Goal: Task Accomplishment & Management: Complete application form

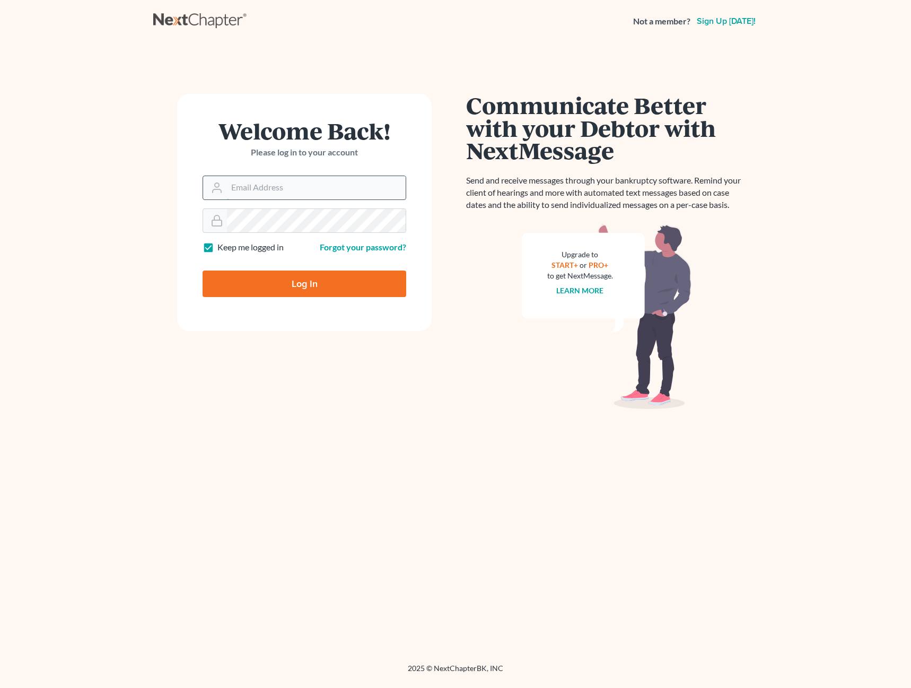
click at [317, 181] on input "Email Address" at bounding box center [316, 187] width 179 height 23
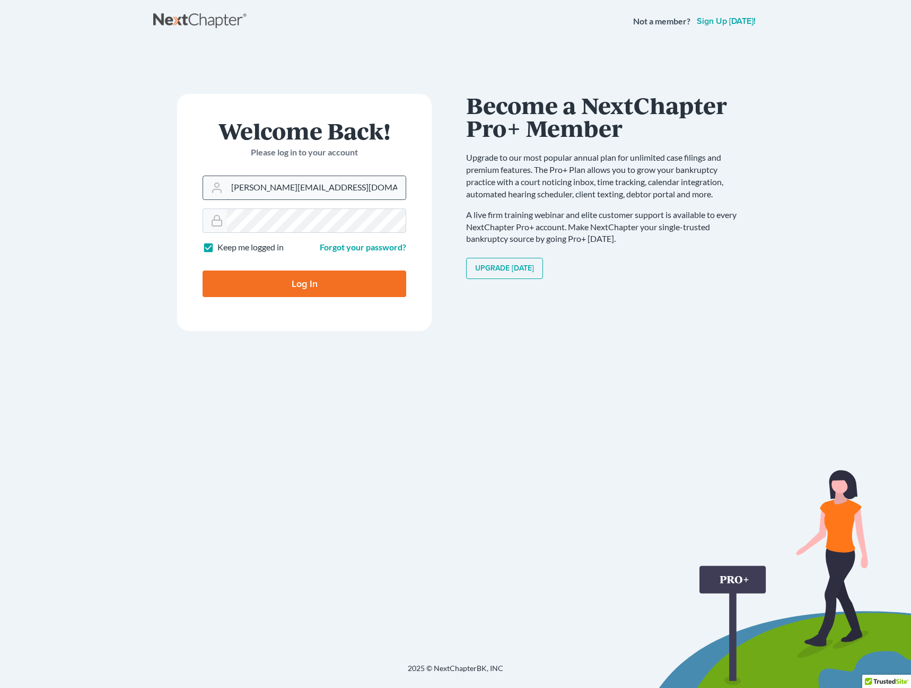
type input "[PERSON_NAME][EMAIL_ADDRESS][DOMAIN_NAME]"
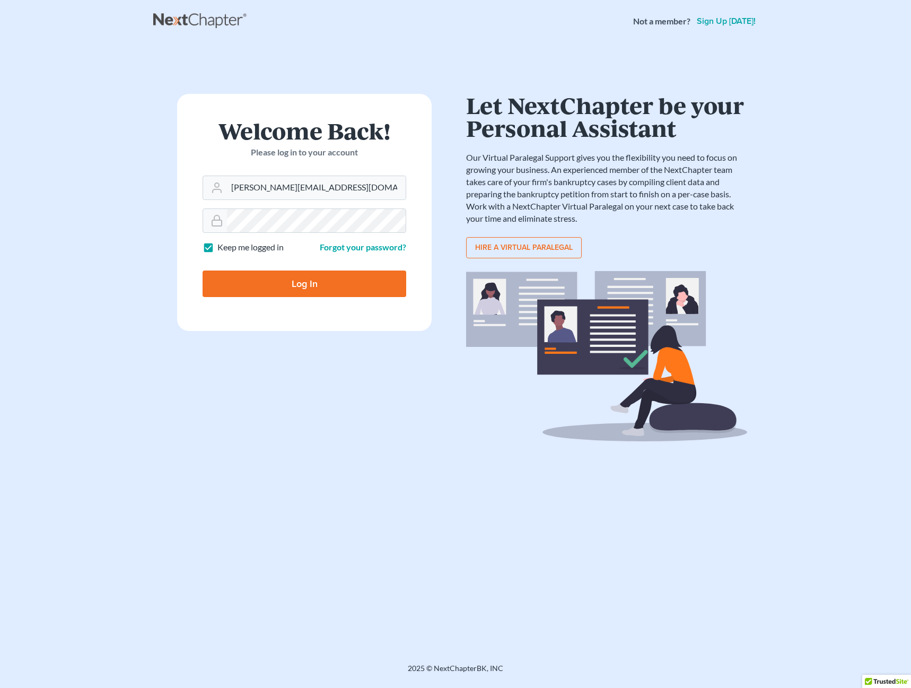
click at [303, 287] on input "Log In" at bounding box center [305, 283] width 204 height 27
type input "Thinking..."
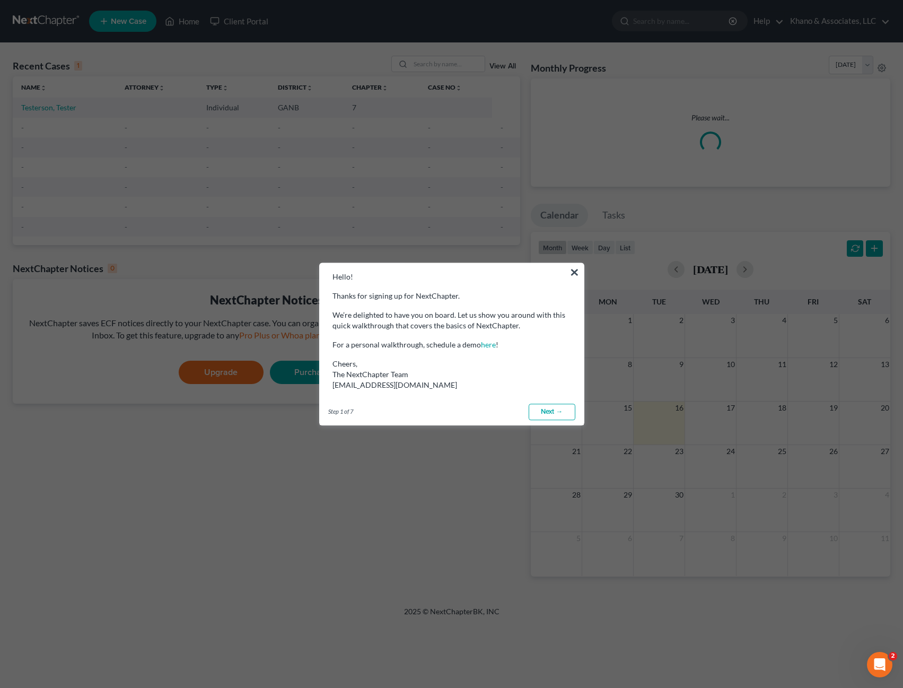
click at [547, 412] on link "Next →" at bounding box center [552, 412] width 47 height 17
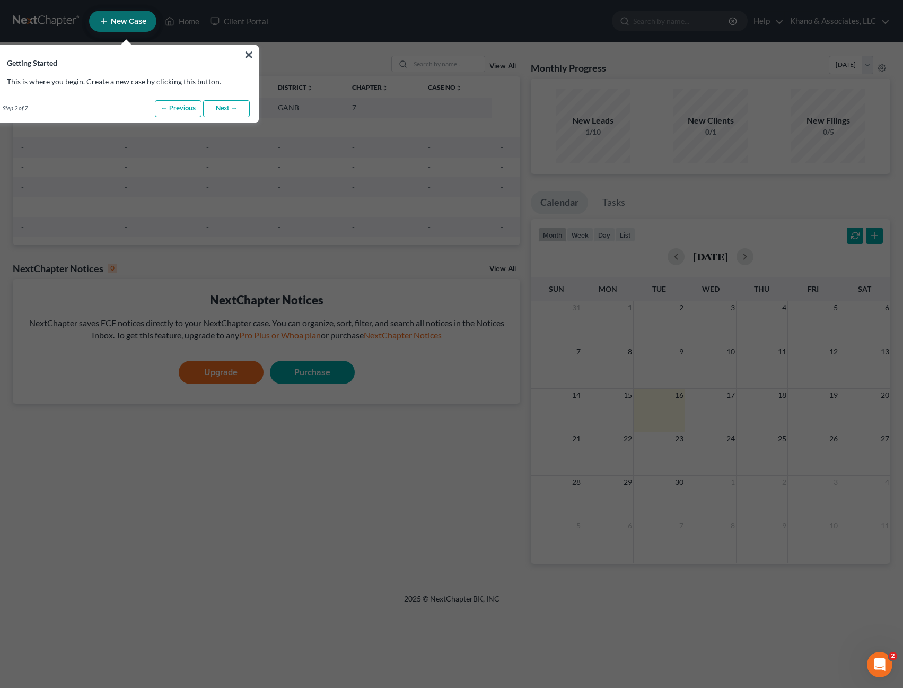
click at [226, 104] on link "Next →" at bounding box center [226, 108] width 47 height 17
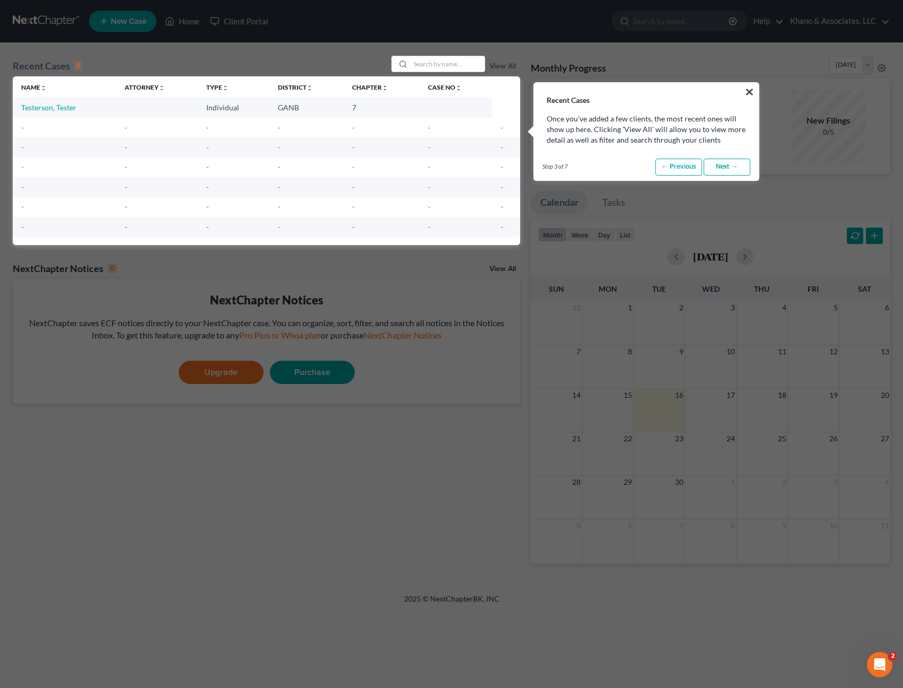
click at [726, 168] on link "Next →" at bounding box center [727, 167] width 47 height 17
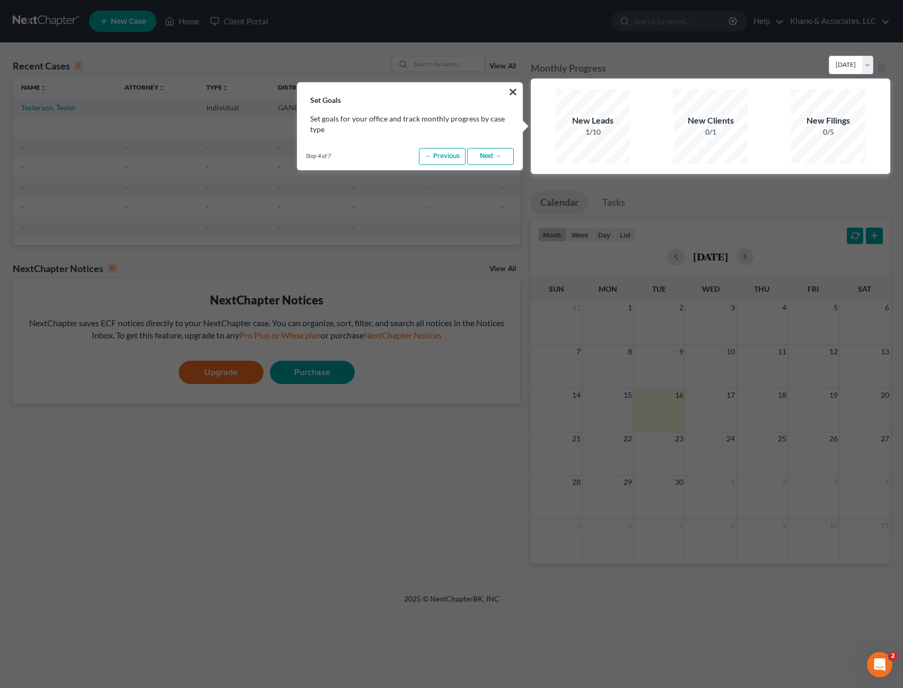
click at [496, 155] on link "Next →" at bounding box center [490, 156] width 47 height 17
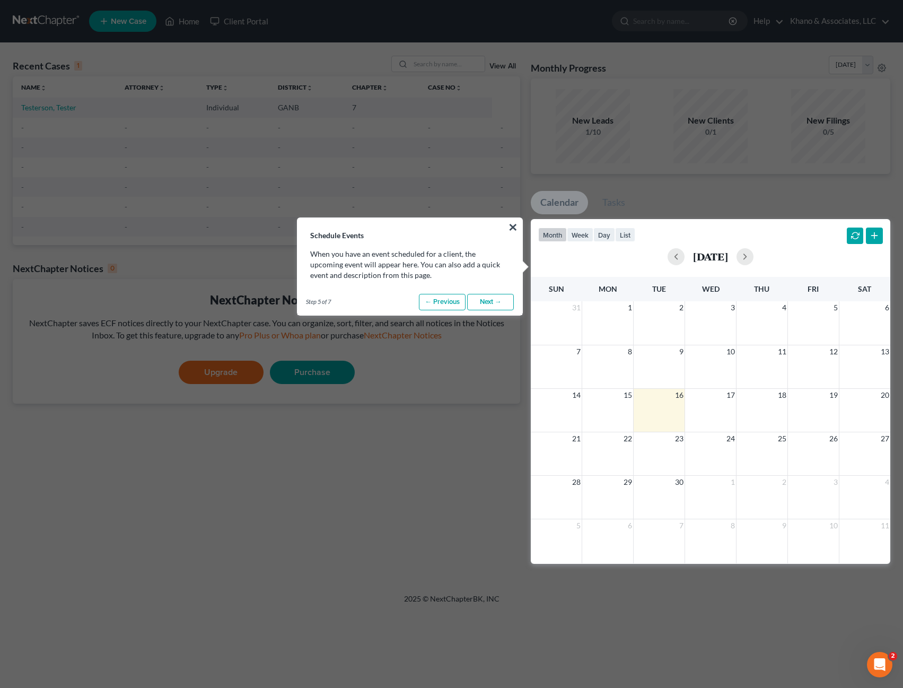
click at [492, 301] on link "Next →" at bounding box center [490, 302] width 47 height 17
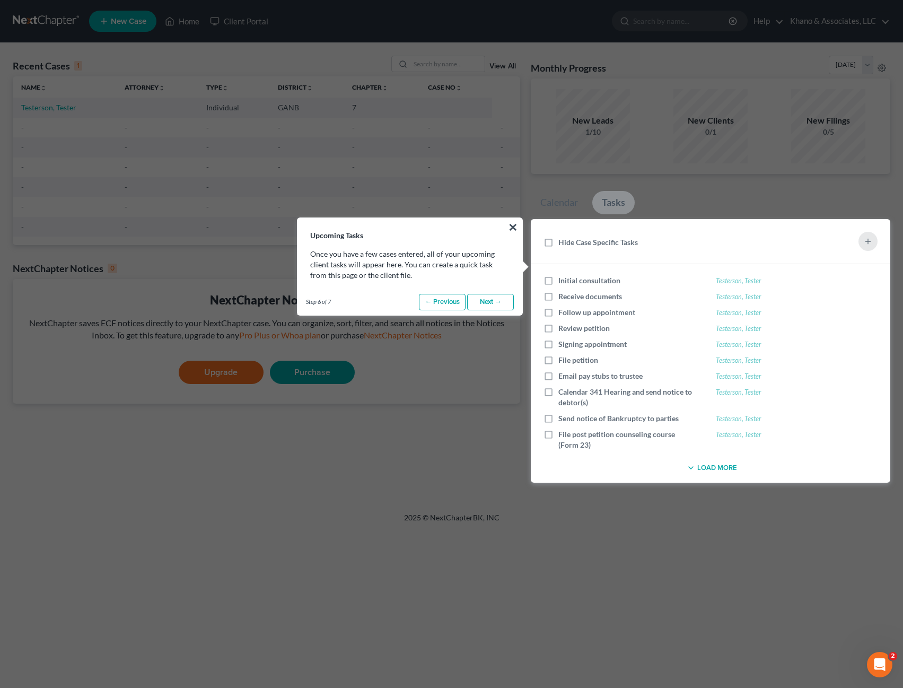
click at [492, 301] on link "Next →" at bounding box center [490, 302] width 47 height 17
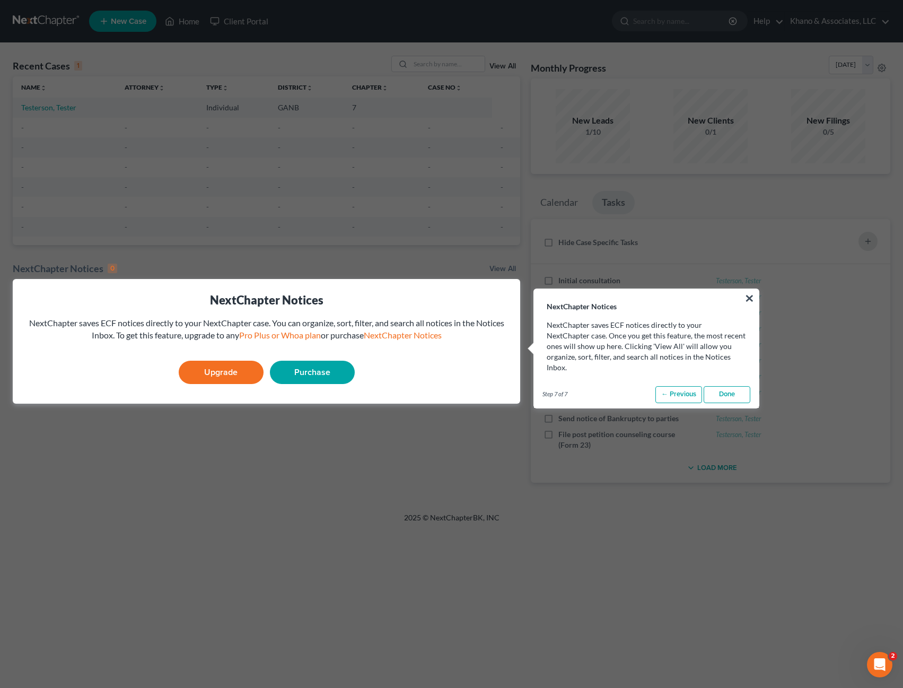
click at [724, 386] on link "Done" at bounding box center [727, 394] width 47 height 17
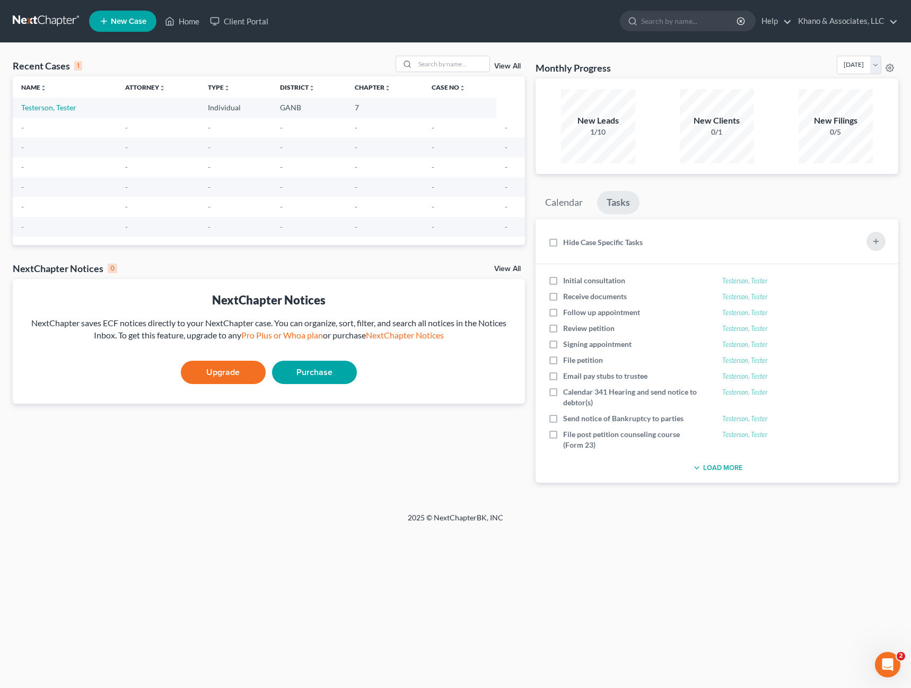
click at [134, 20] on span "New Case" at bounding box center [129, 21] width 36 height 8
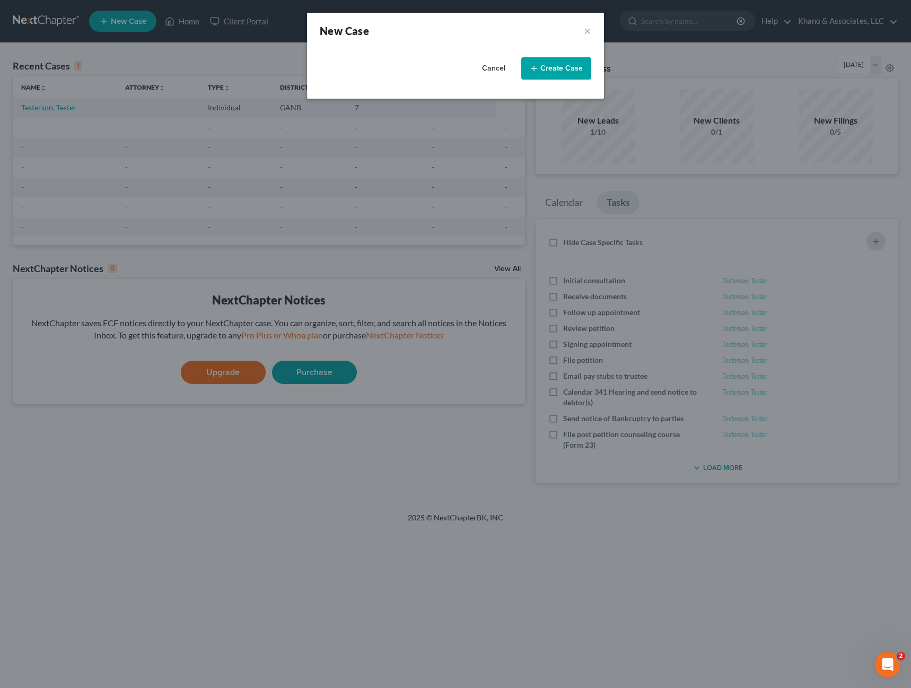
select select "19"
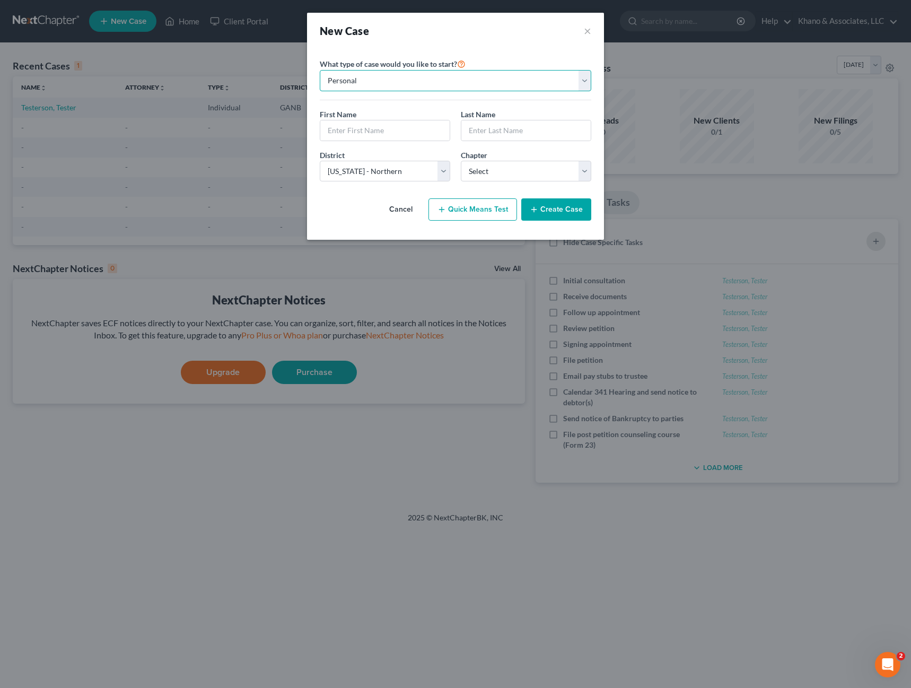
click at [410, 83] on select "Personal Business" at bounding box center [456, 80] width 272 height 21
click at [391, 125] on input "text" at bounding box center [384, 130] width 129 height 20
type input "[PERSON_NAME]"
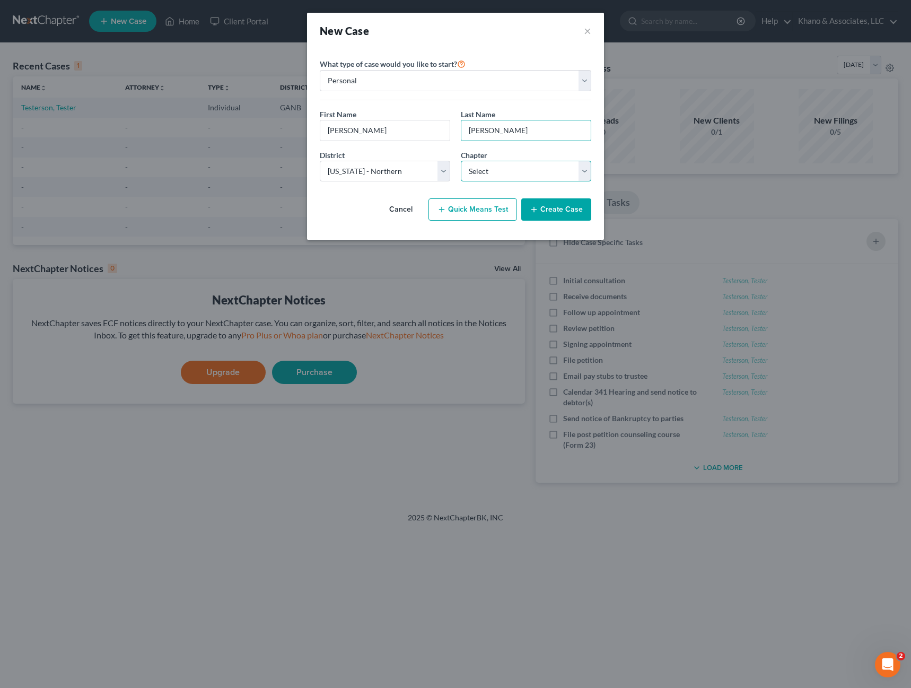
click at [502, 173] on select "Select 7 11 12 13" at bounding box center [526, 171] width 130 height 21
select select "0"
click at [461, 161] on select "Select 7 11 12 13" at bounding box center [526, 171] width 130 height 21
click at [544, 209] on button "Create Case" at bounding box center [556, 209] width 70 height 22
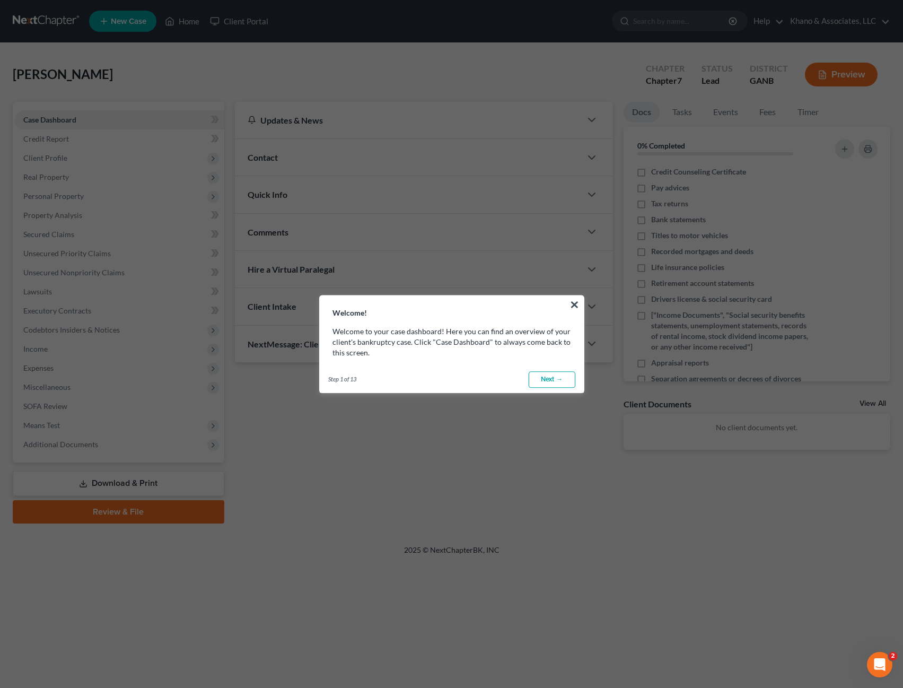
click at [553, 384] on link "Next →" at bounding box center [552, 379] width 47 height 17
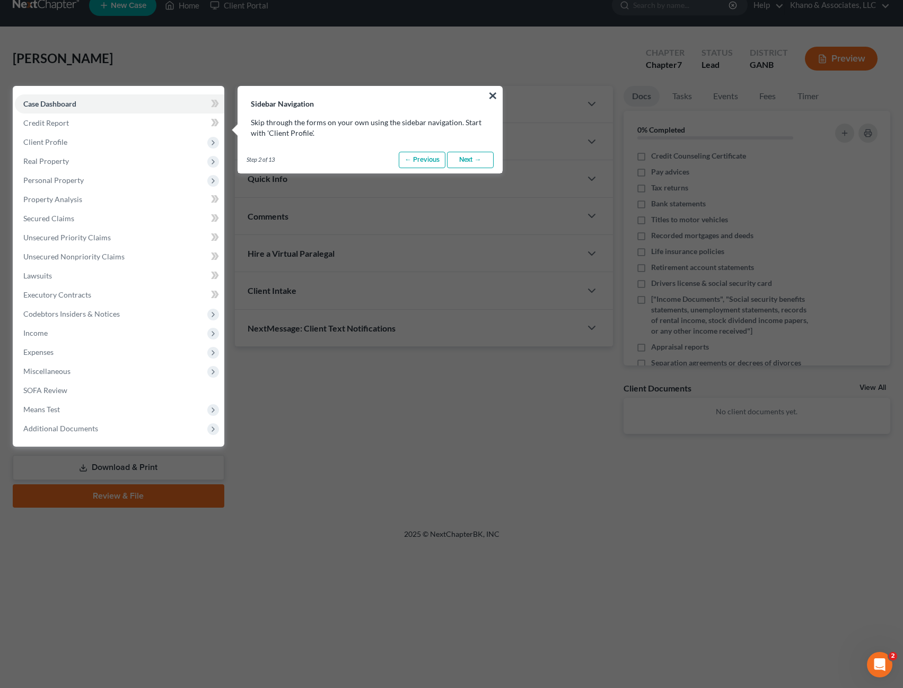
scroll to position [48, 0]
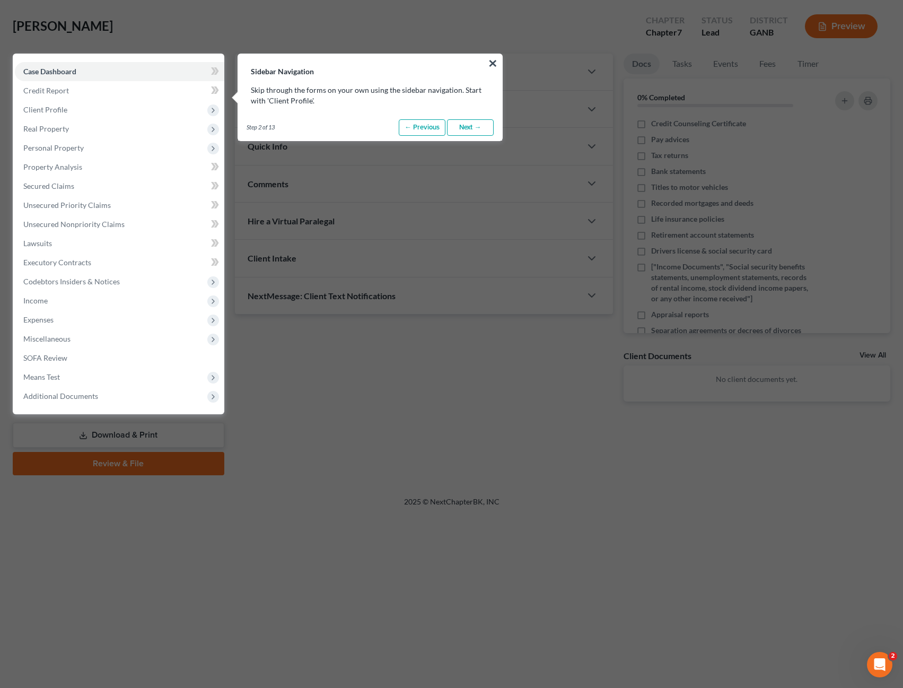
click at [461, 126] on link "Next →" at bounding box center [470, 127] width 47 height 17
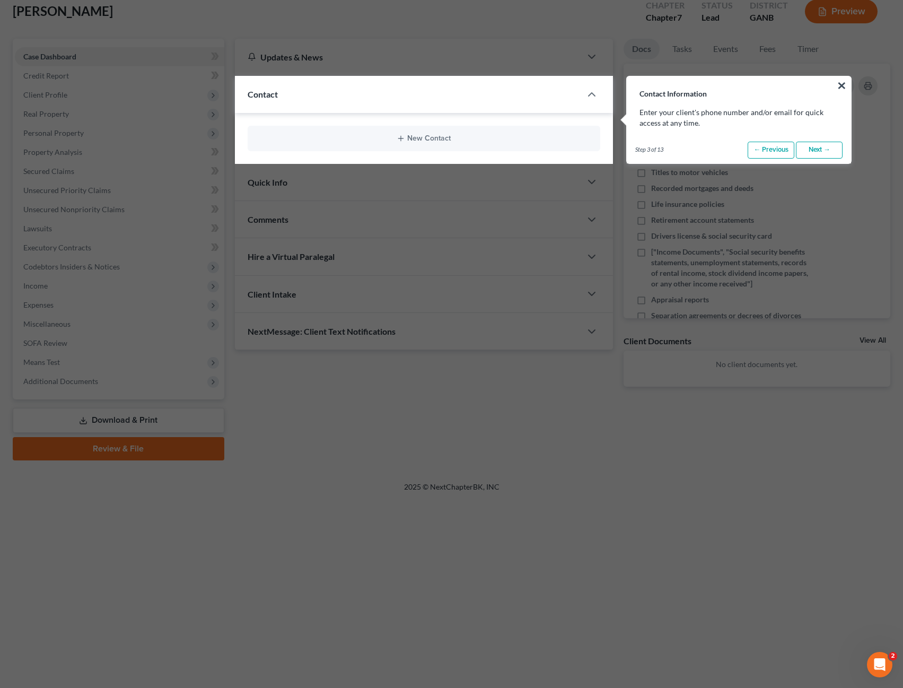
scroll to position [86, 0]
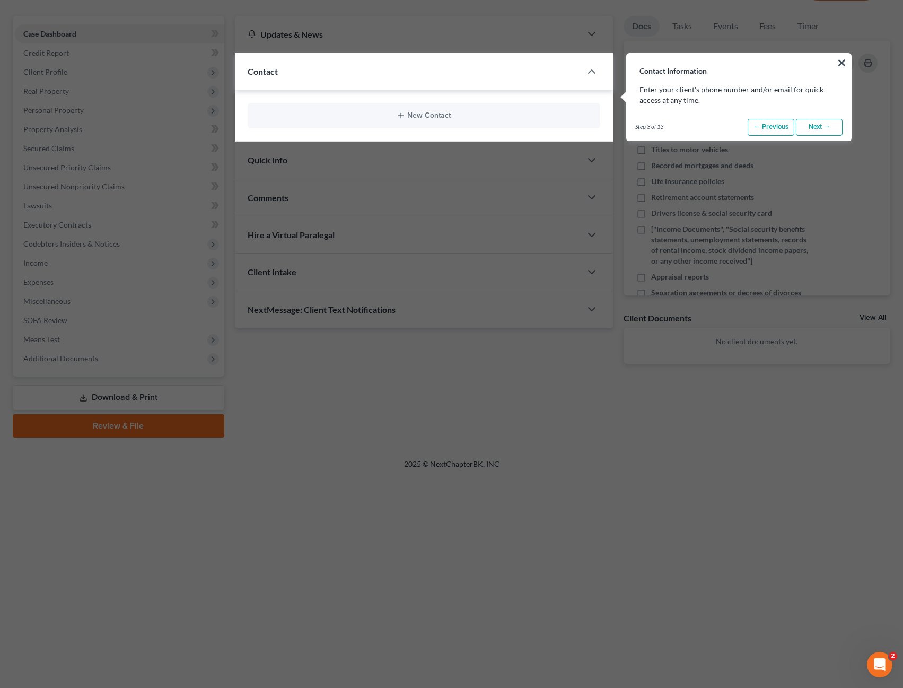
click at [815, 130] on link "Next →" at bounding box center [819, 127] width 47 height 17
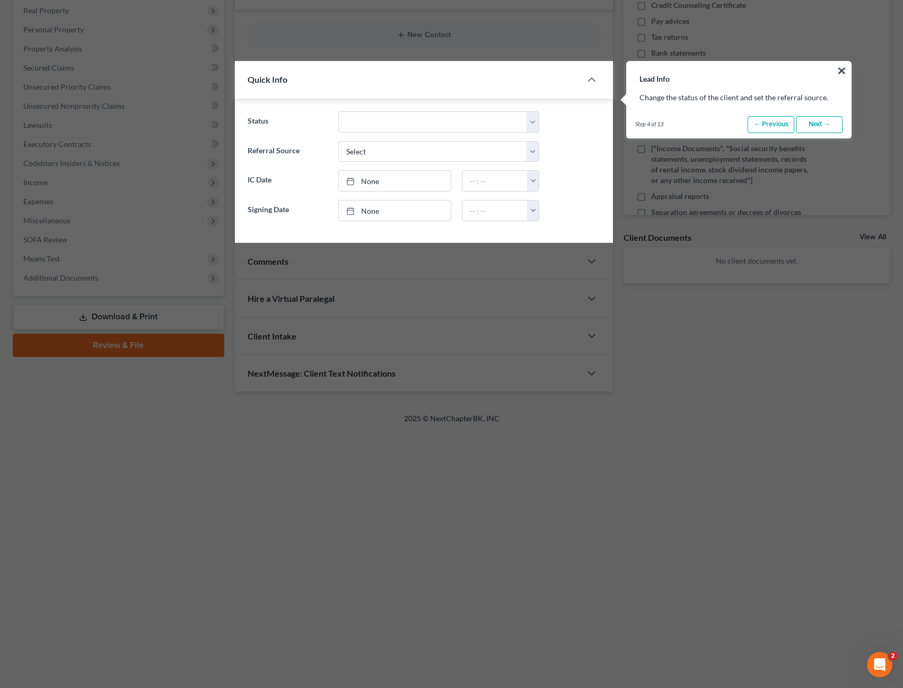
scroll to position [174, 0]
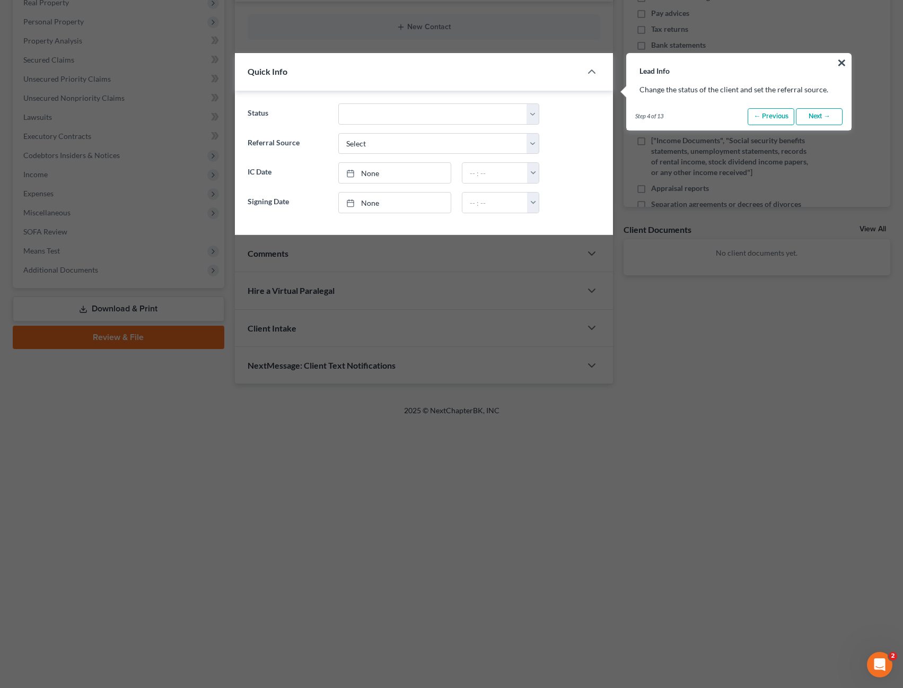
click at [819, 125] on link "Next →" at bounding box center [819, 116] width 47 height 17
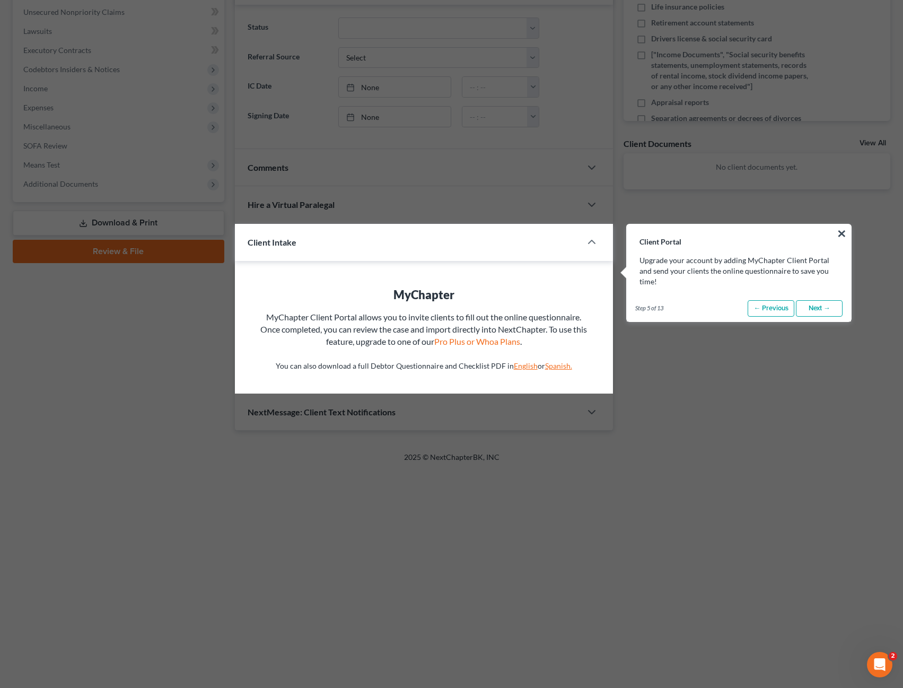
scroll to position [431, 0]
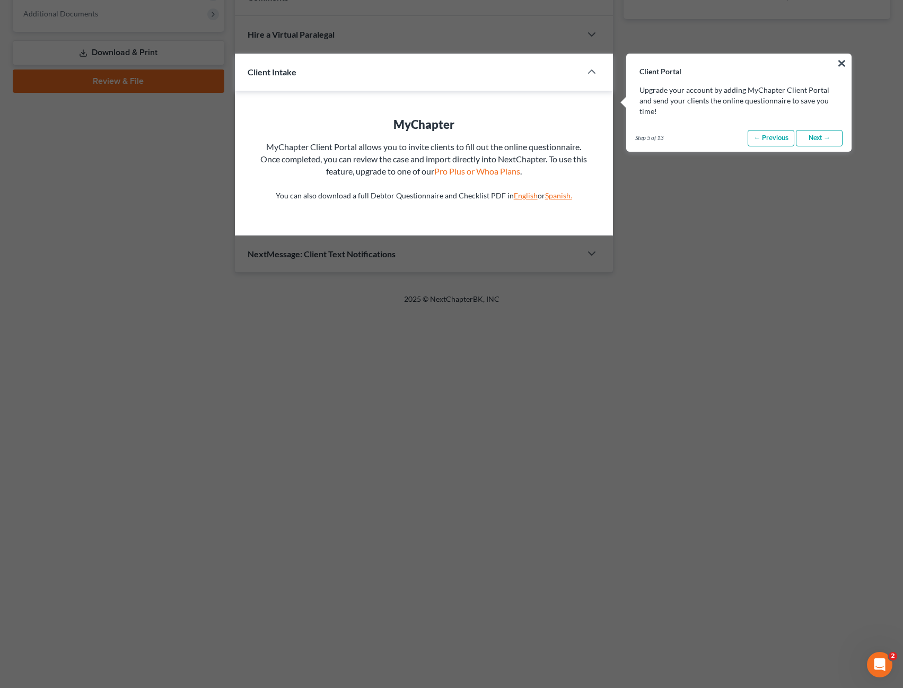
click at [815, 131] on link "Next →" at bounding box center [819, 138] width 47 height 17
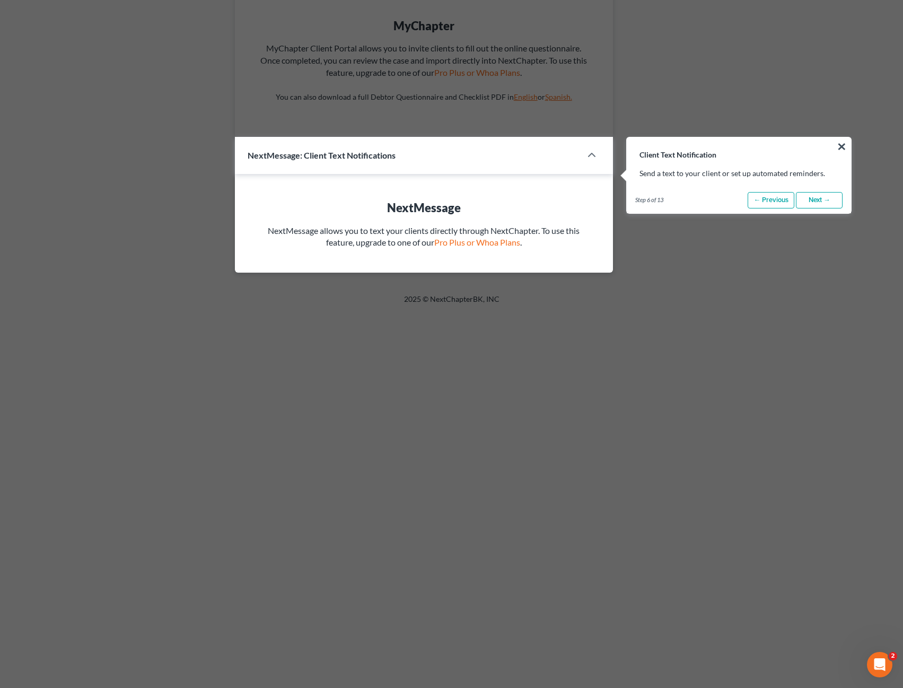
scroll to position [612, 0]
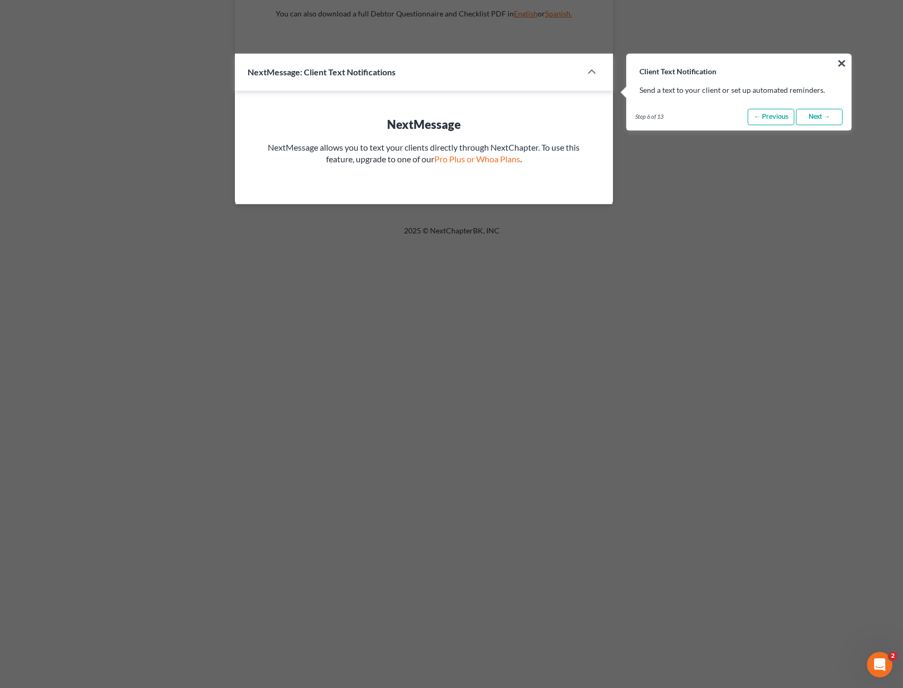
click at [824, 119] on link "Next →" at bounding box center [819, 117] width 47 height 17
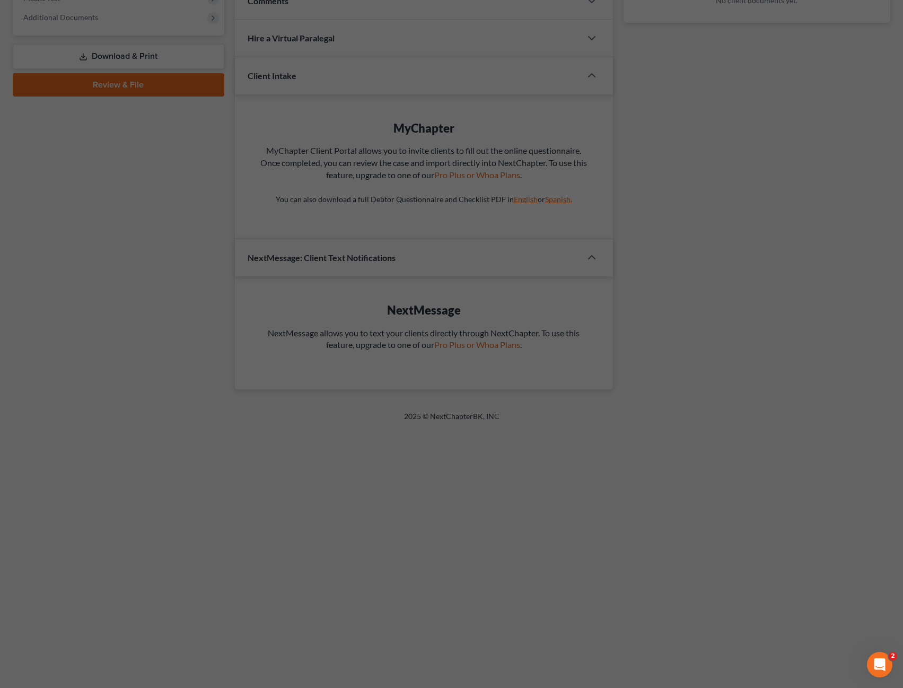
scroll to position [75, 0]
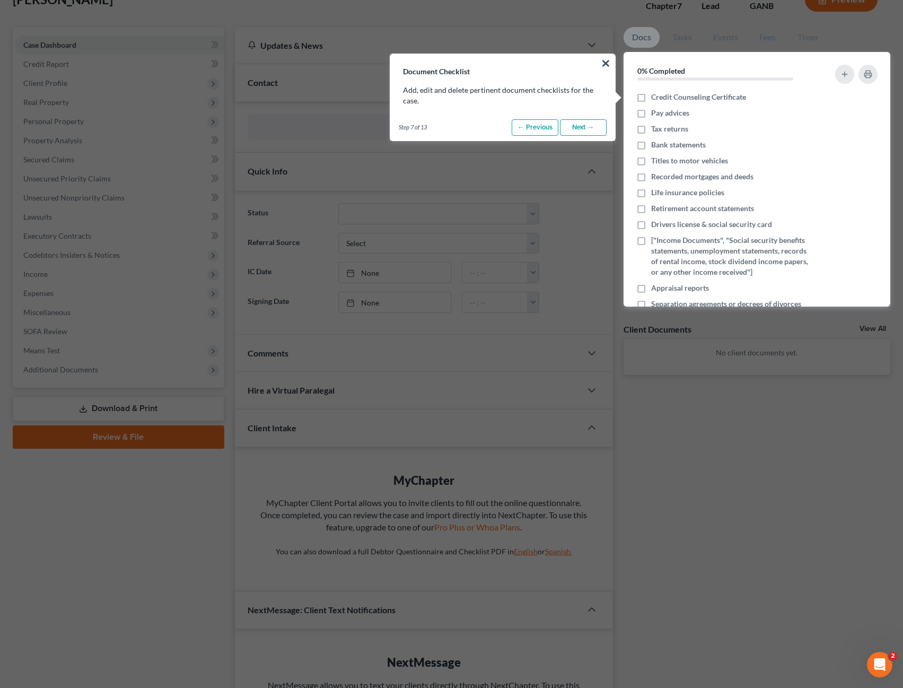
click at [590, 127] on link "Next →" at bounding box center [583, 127] width 47 height 17
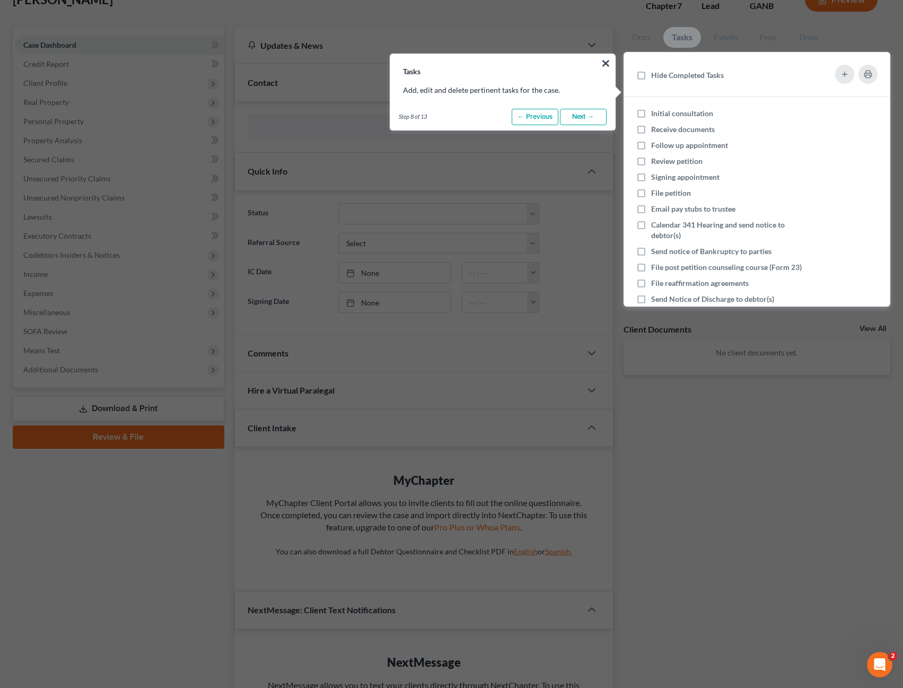
click at [589, 121] on link "Next →" at bounding box center [583, 117] width 47 height 17
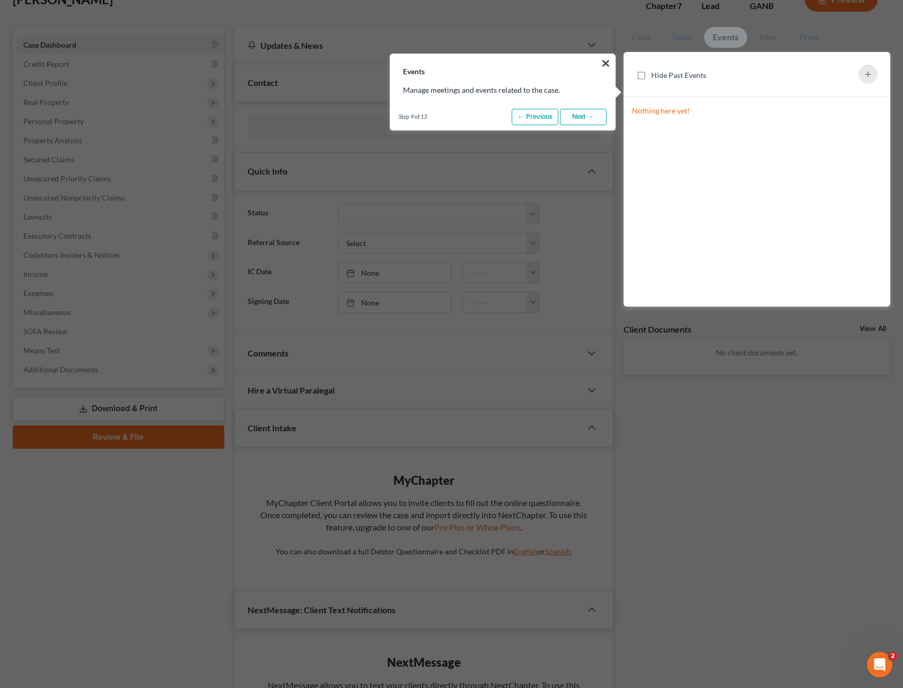
click at [589, 121] on link "Next →" at bounding box center [583, 117] width 47 height 17
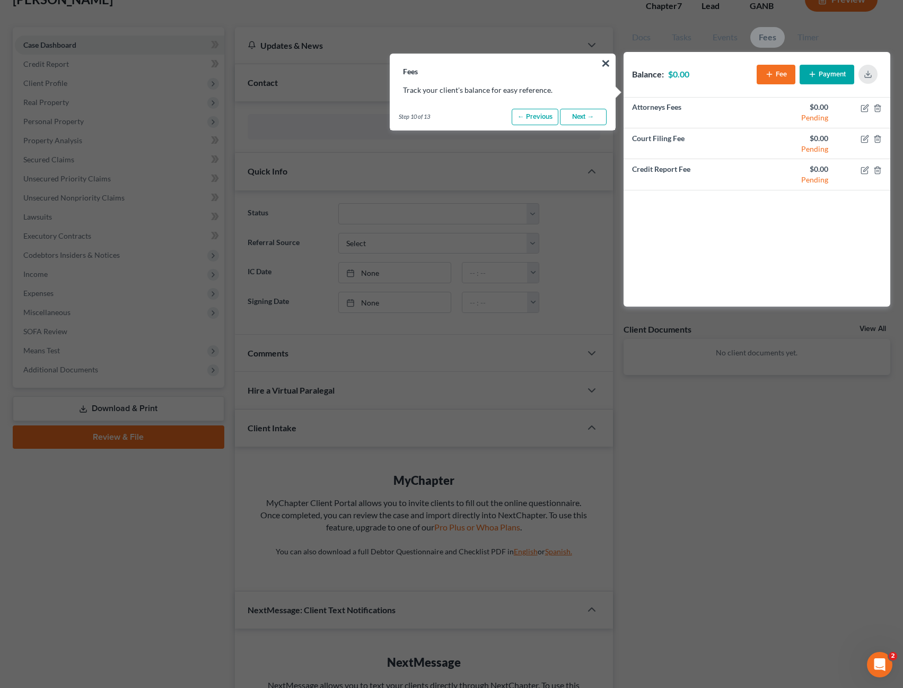
click at [589, 121] on link "Next →" at bounding box center [583, 117] width 47 height 17
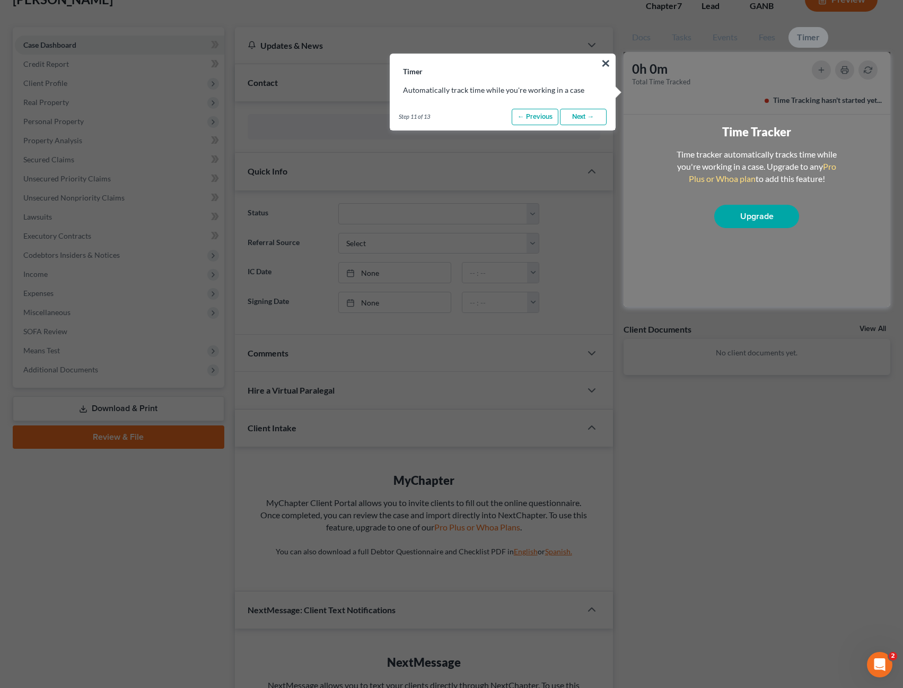
click at [589, 121] on link "Next →" at bounding box center [583, 117] width 47 height 17
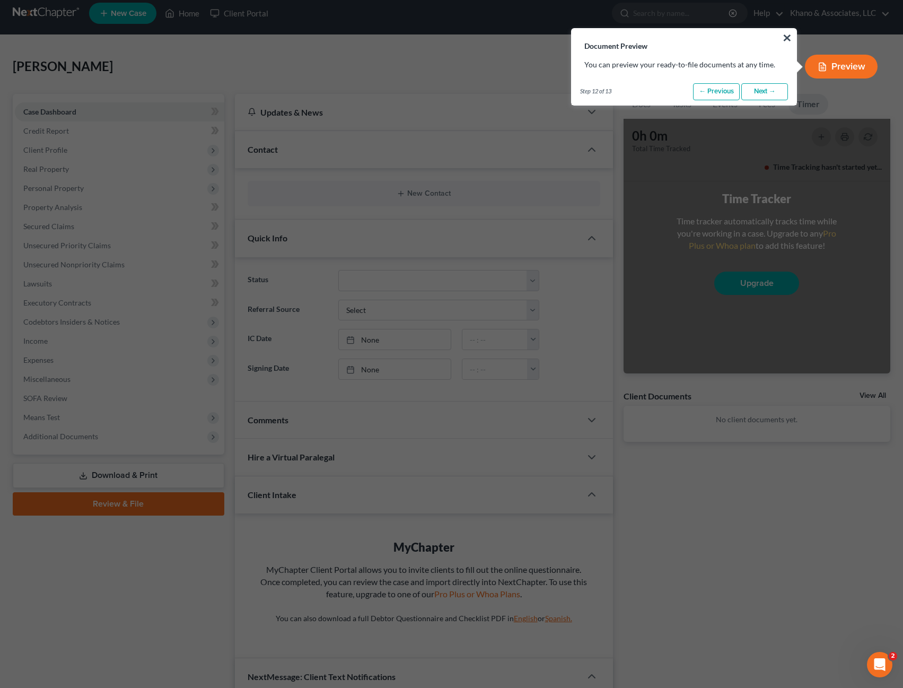
scroll to position [0, 0]
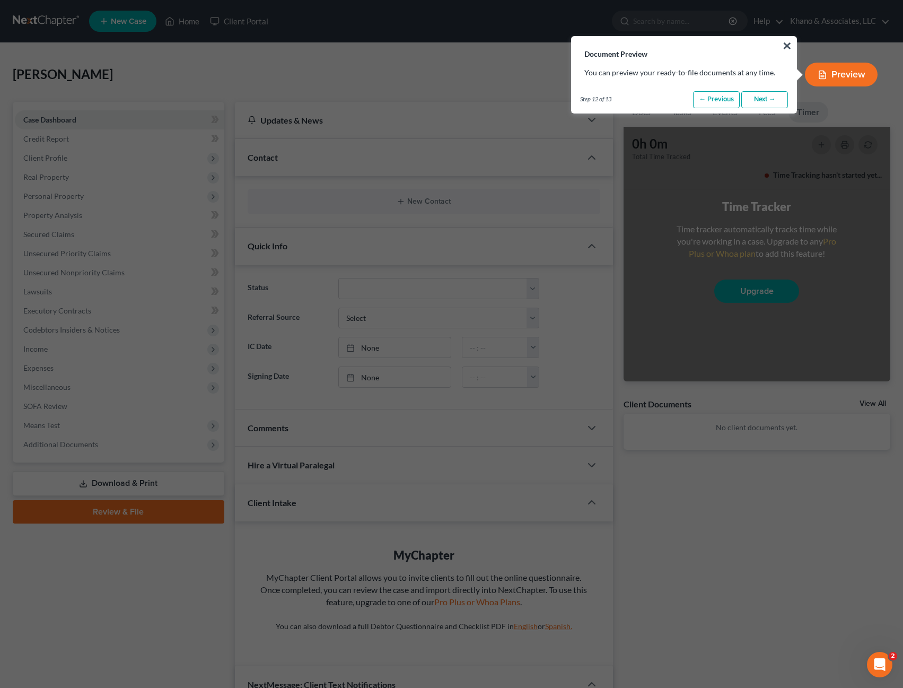
click at [755, 100] on link "Next →" at bounding box center [764, 99] width 47 height 17
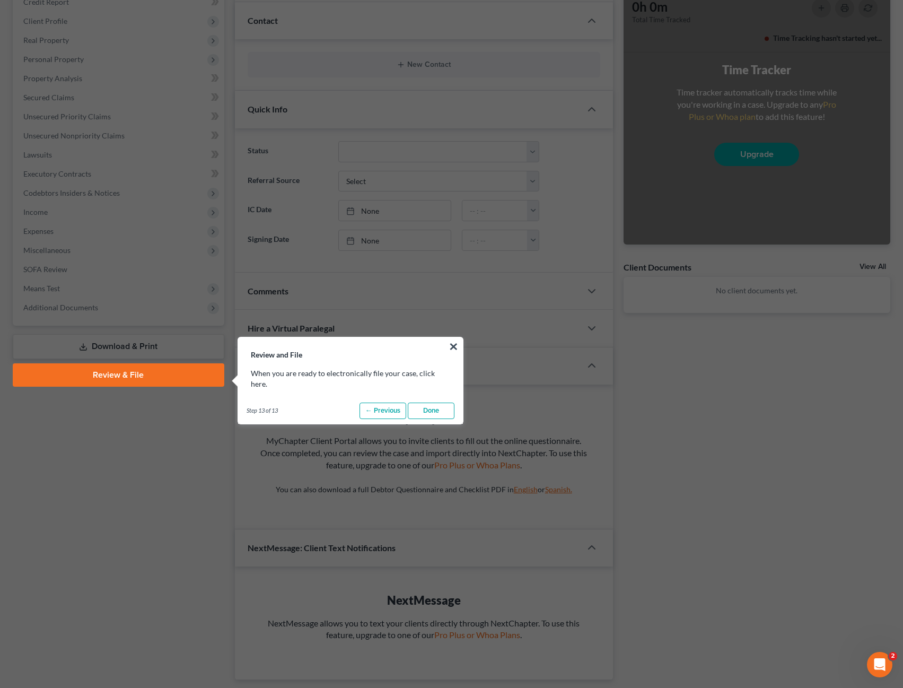
scroll to position [420, 0]
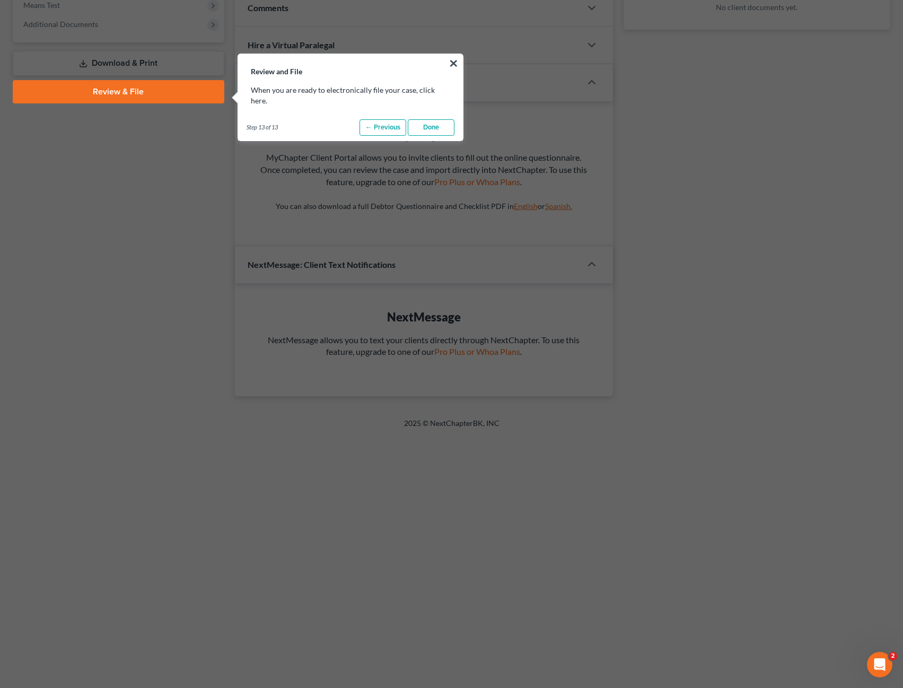
click at [423, 119] on link "Done" at bounding box center [431, 127] width 47 height 17
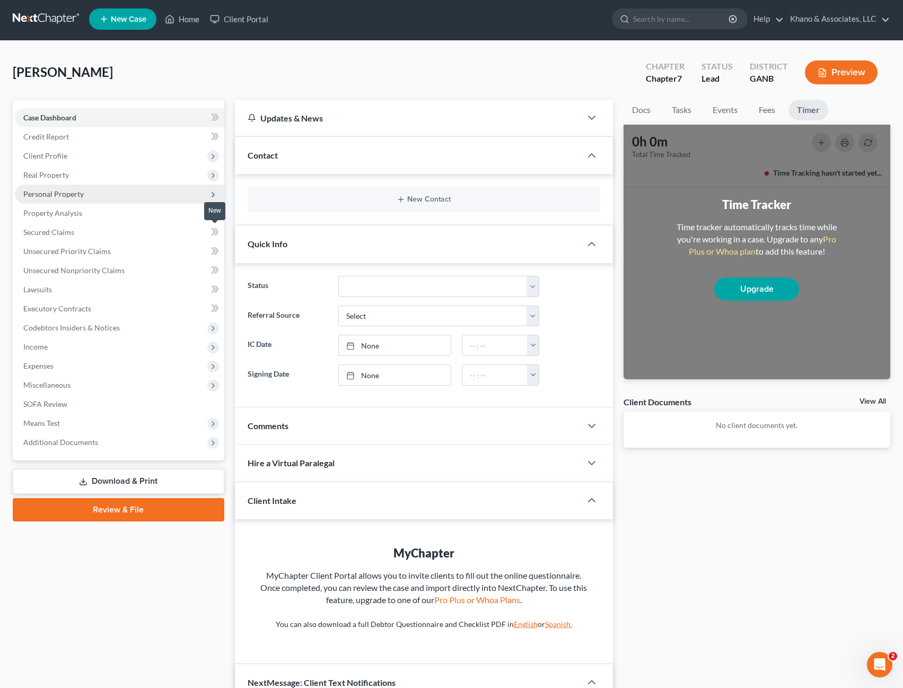
scroll to position [0, 0]
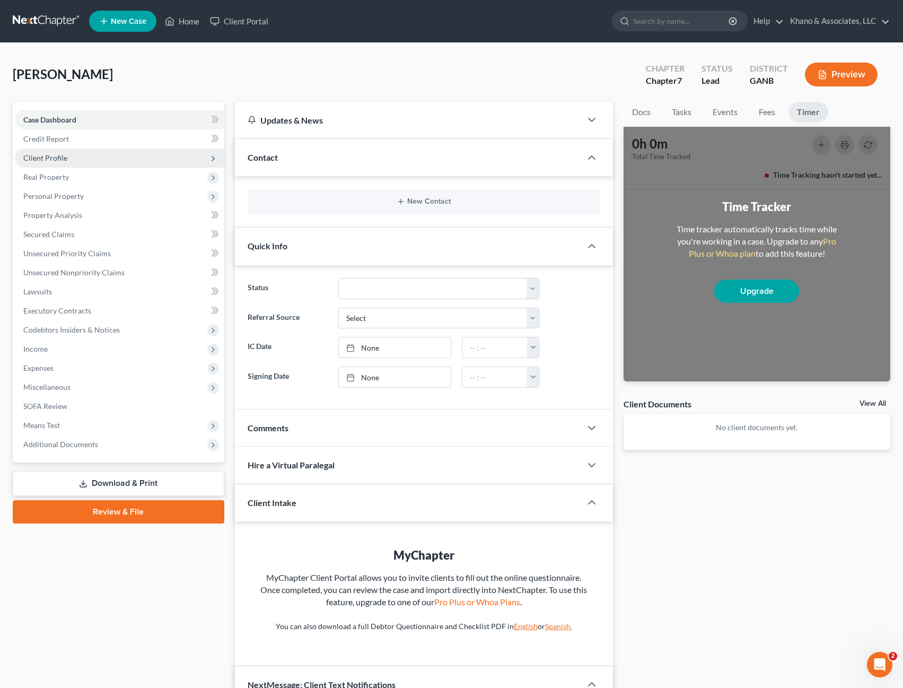
click at [83, 161] on span "Client Profile" at bounding box center [119, 157] width 209 height 19
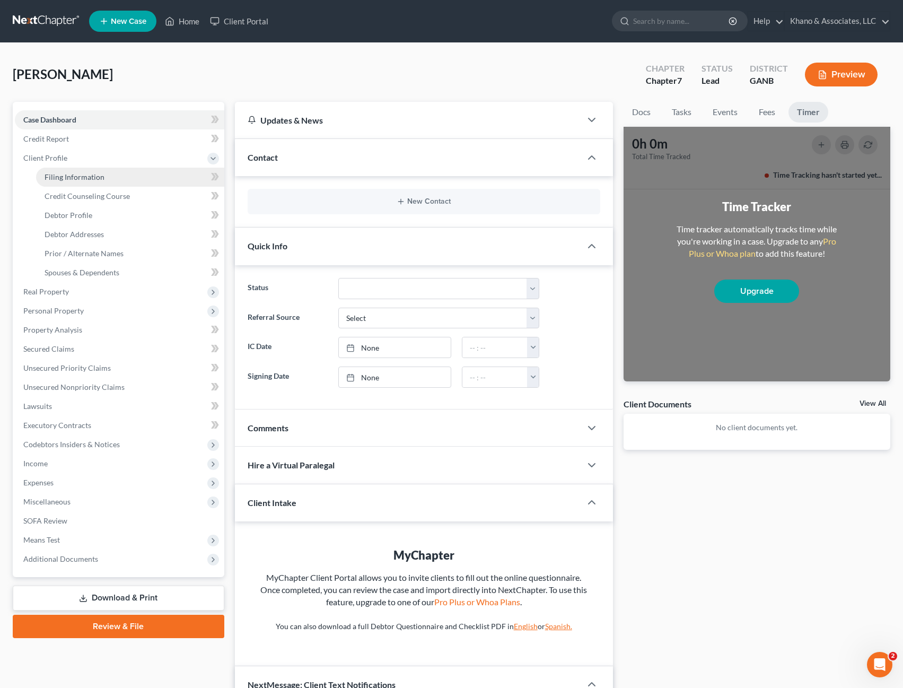
click at [88, 174] on span "Filing Information" at bounding box center [75, 176] width 60 height 9
select select "1"
select select "0"
select select "19"
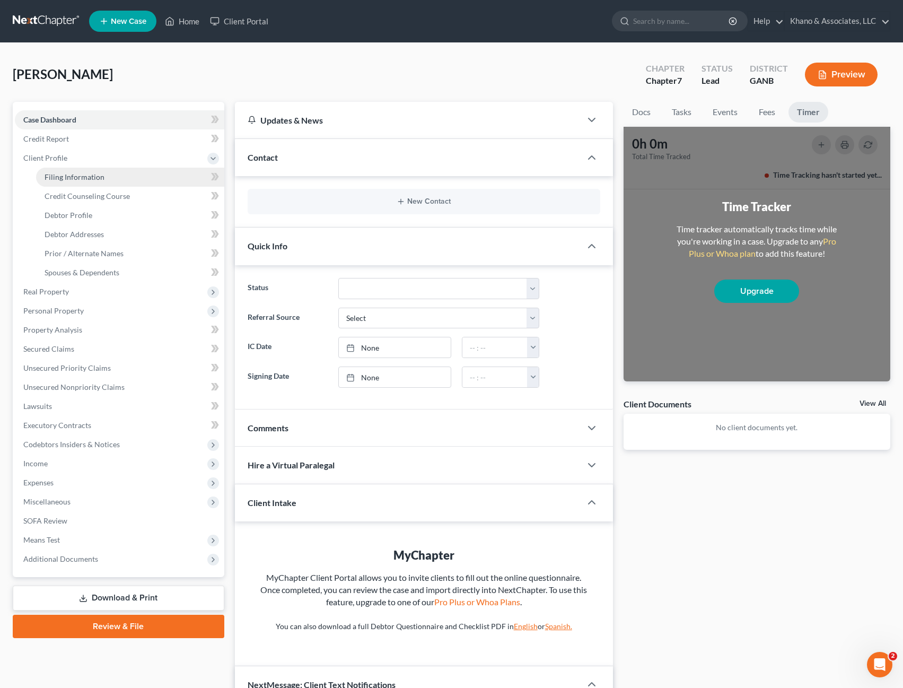
select select "10"
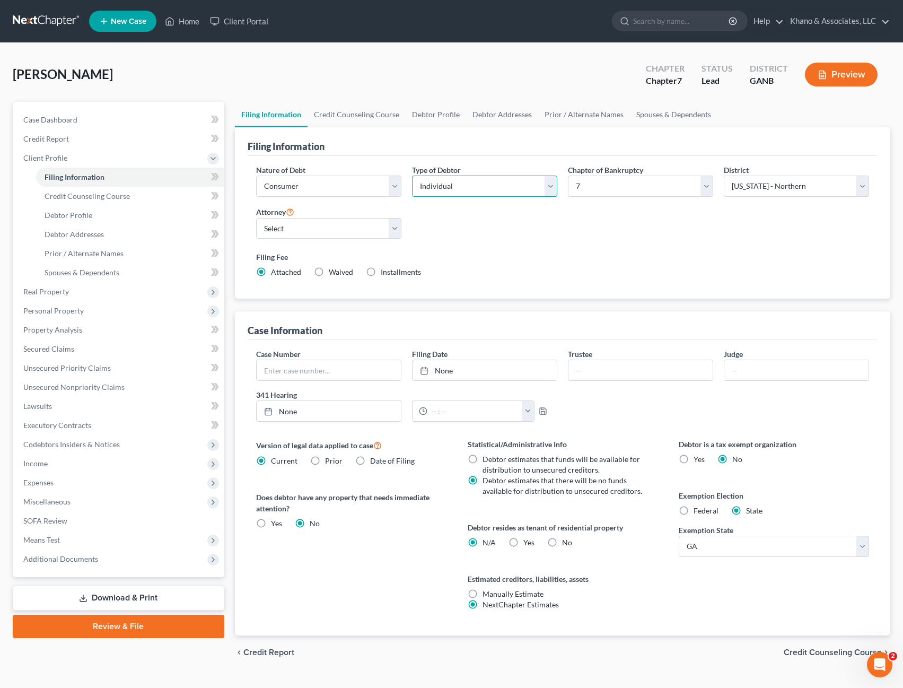
click at [545, 187] on select "Select Individual Joint" at bounding box center [484, 186] width 145 height 21
select select "1"
click at [412, 176] on select "Select Individual Joint" at bounding box center [484, 186] width 145 height 21
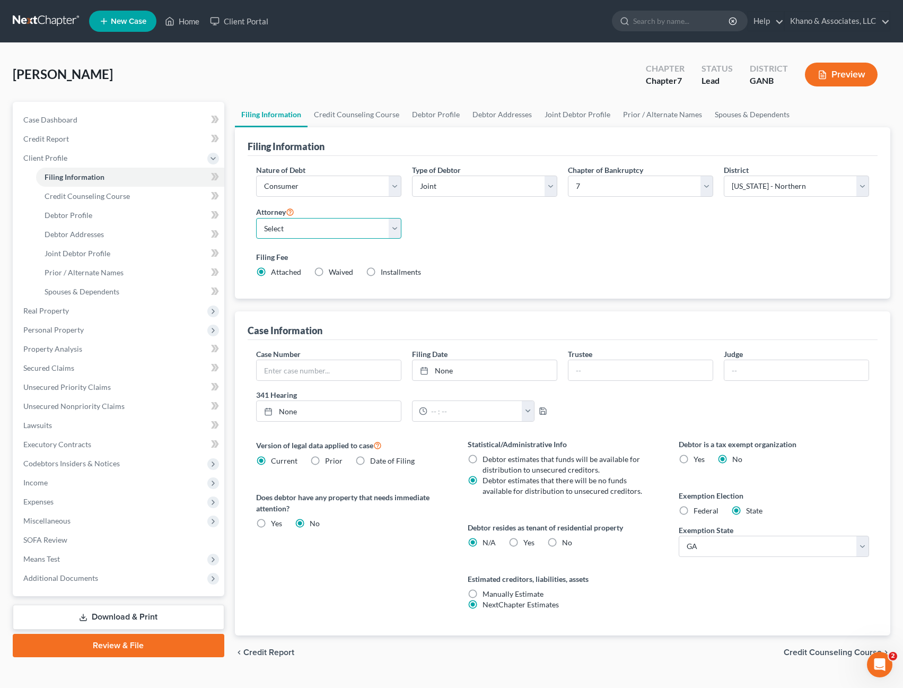
click at [400, 230] on select "Select" at bounding box center [328, 228] width 145 height 21
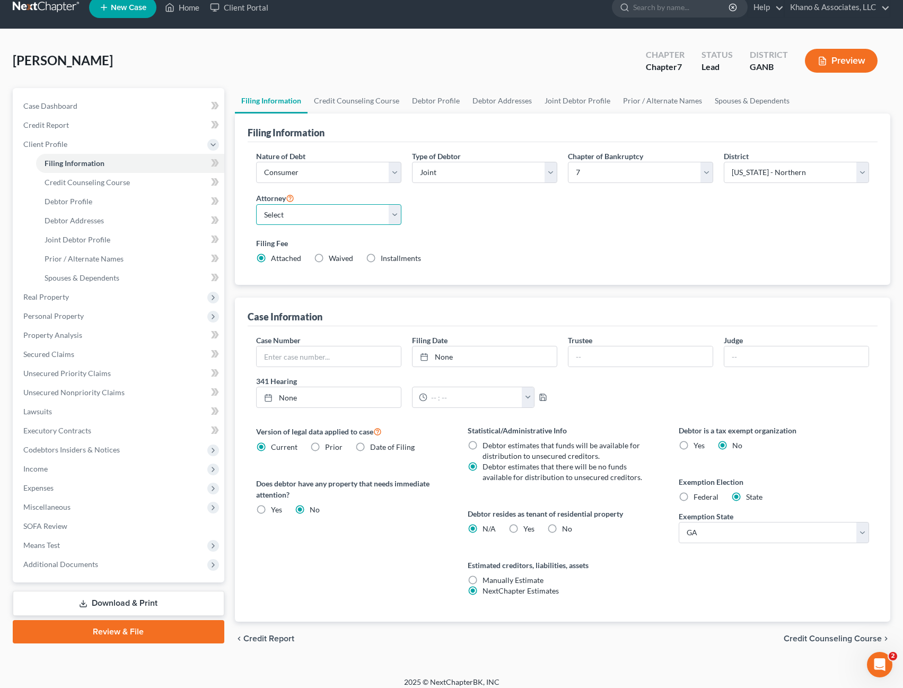
scroll to position [22, 0]
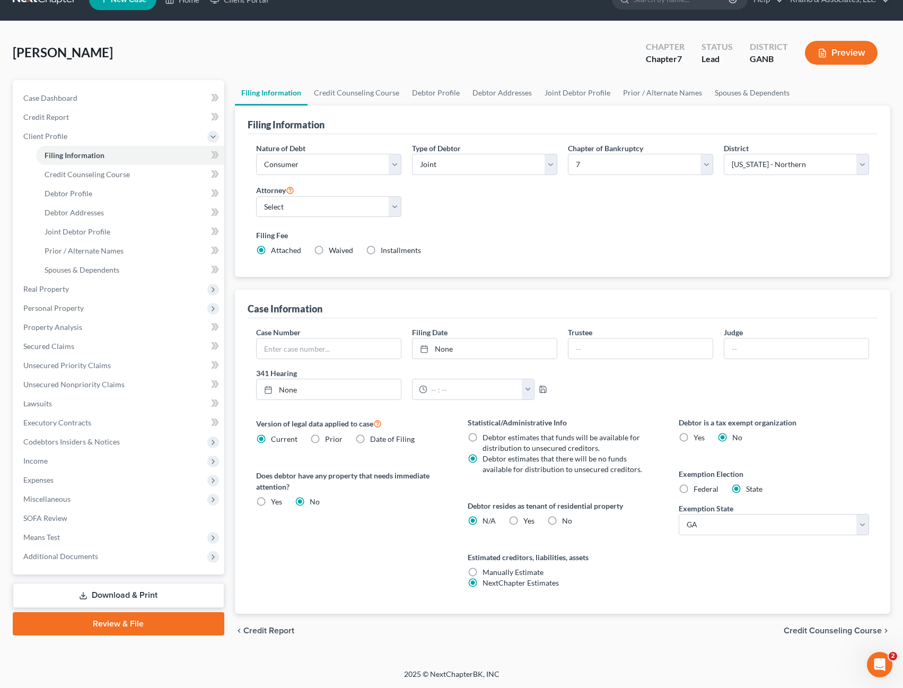
click at [523, 521] on label "Yes Yes" at bounding box center [528, 520] width 11 height 11
click at [528, 521] on input "Yes Yes" at bounding box center [531, 518] width 7 height 7
radio input "true"
radio input "false"
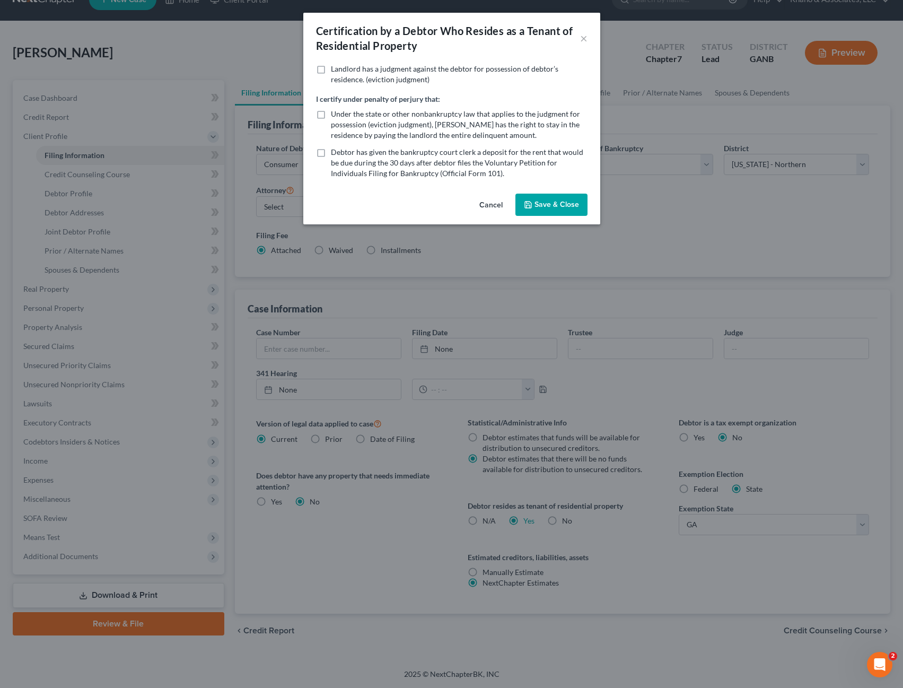
scroll to position [11, 0]
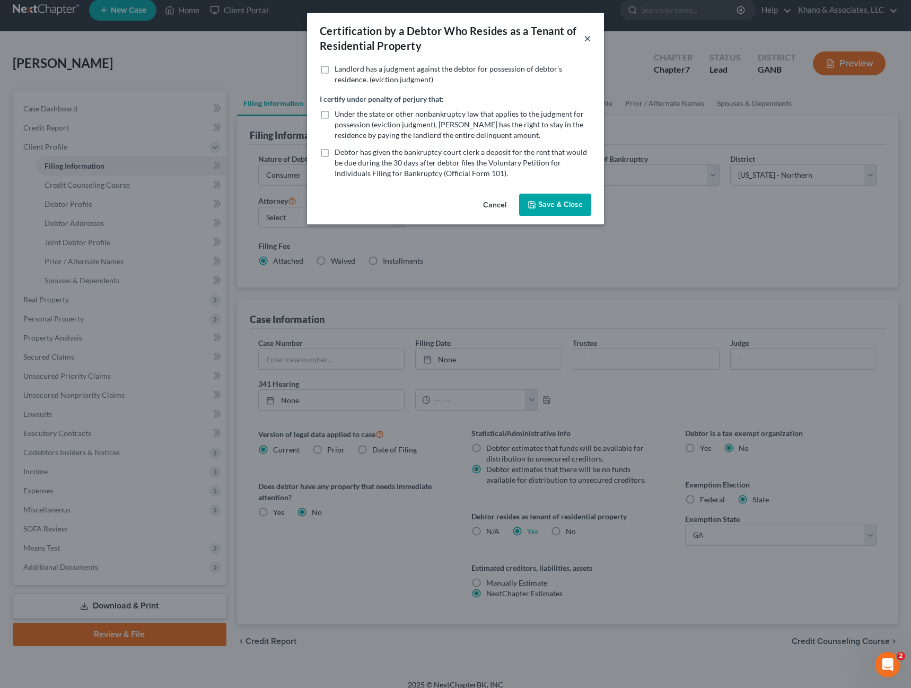
click at [588, 41] on button "×" at bounding box center [587, 38] width 7 height 13
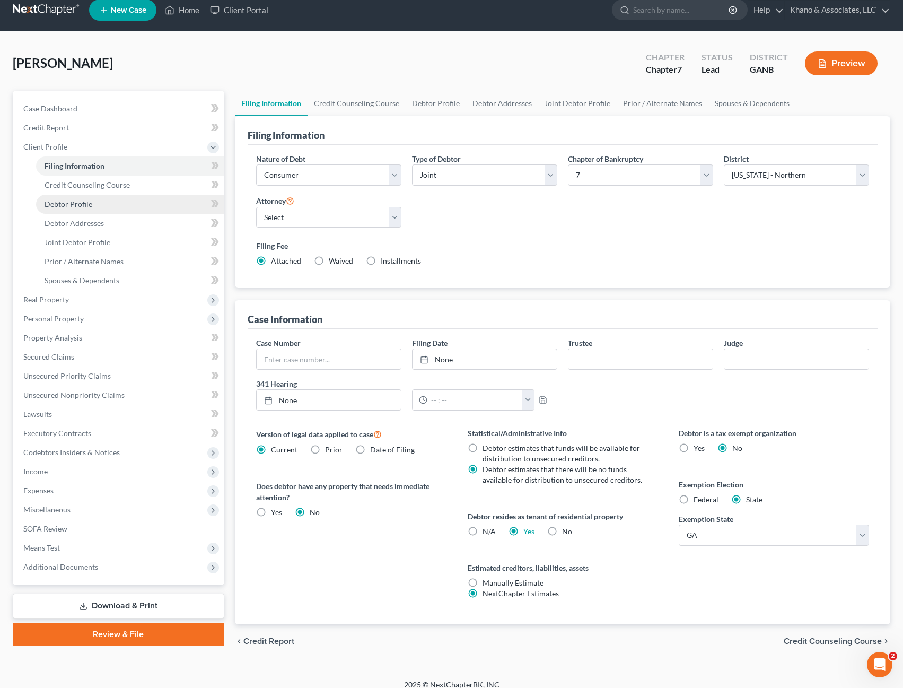
click at [88, 206] on span "Debtor Profile" at bounding box center [69, 203] width 48 height 9
select select "1"
select select "0"
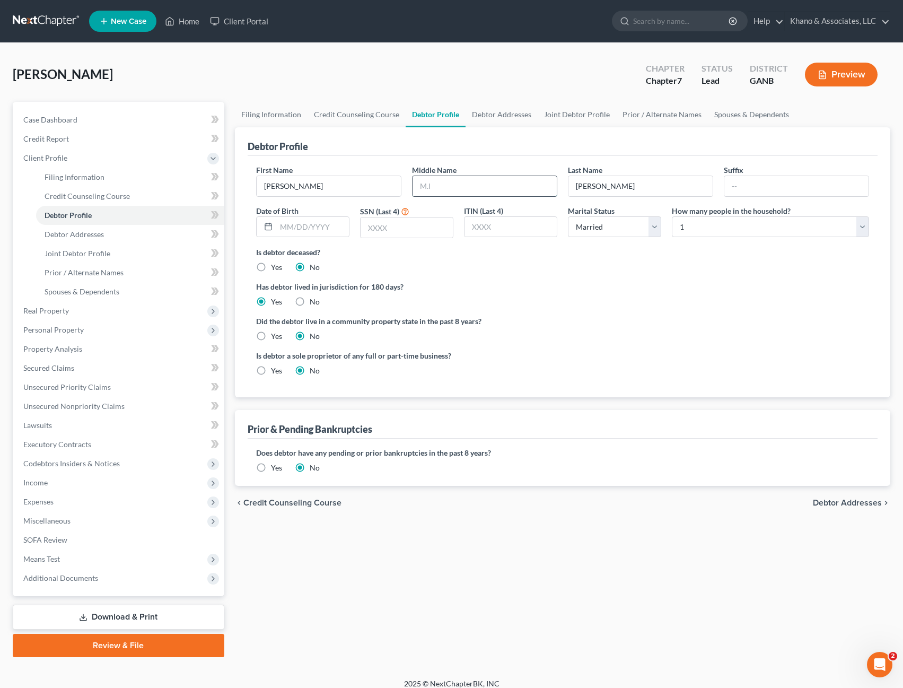
click at [442, 189] on input "text" at bounding box center [485, 186] width 144 height 20
type input "s"
type input "S"
click at [312, 228] on input "text" at bounding box center [312, 227] width 73 height 20
click at [271, 229] on icon at bounding box center [268, 226] width 8 height 8
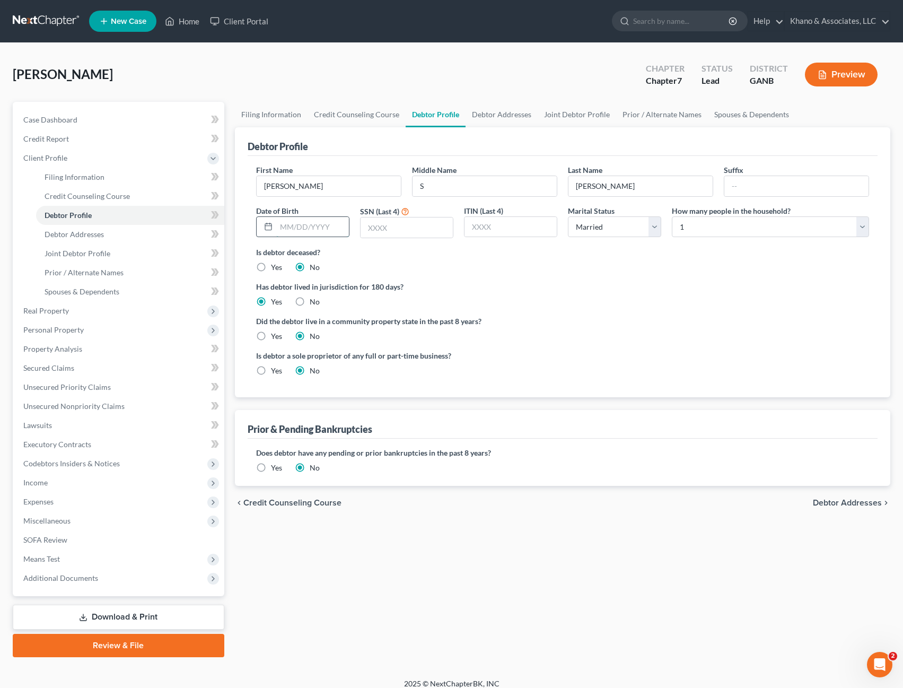
click at [287, 229] on input "text" at bounding box center [312, 227] width 73 height 20
type input "02041971"
click at [685, 227] on select "Select 1 2 3 4 5 6 7 8 9 10 11 12 13 14 15 16 17 18 19 20" at bounding box center [770, 226] width 197 height 21
select select "1"
click at [672, 216] on select "Select 1 2 3 4 5 6 7 8 9 10 11 12 13 14 15 16 17 18 19 20" at bounding box center [770, 226] width 197 height 21
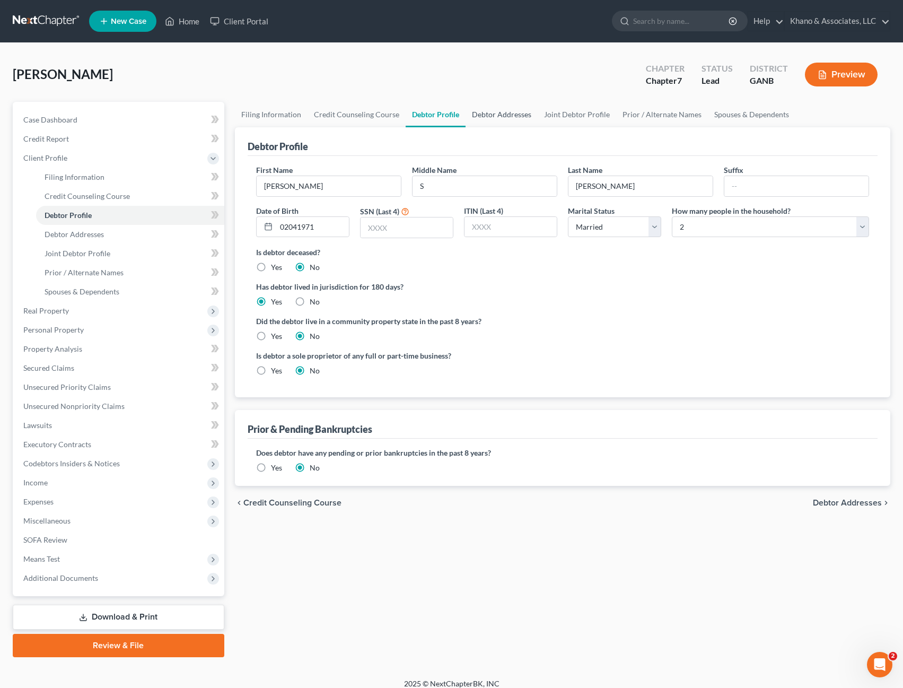
click at [518, 112] on link "Debtor Addresses" at bounding box center [502, 114] width 72 height 25
select select "0"
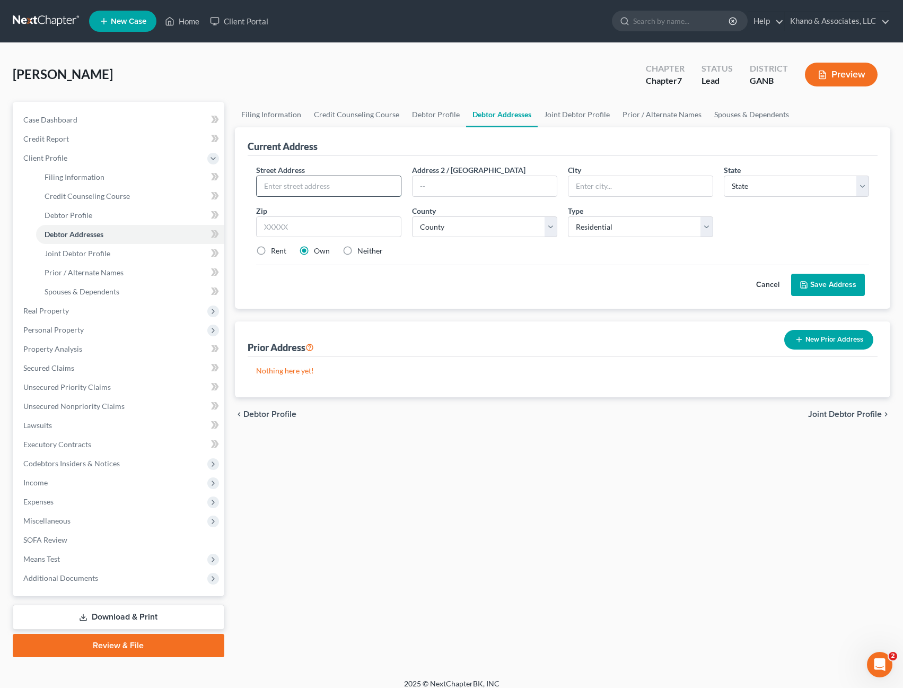
click at [340, 184] on input "text" at bounding box center [329, 186] width 144 height 20
type input "[STREET_ADDRESS]"
type input "MARIETTA"
select select "10"
type input "30066"
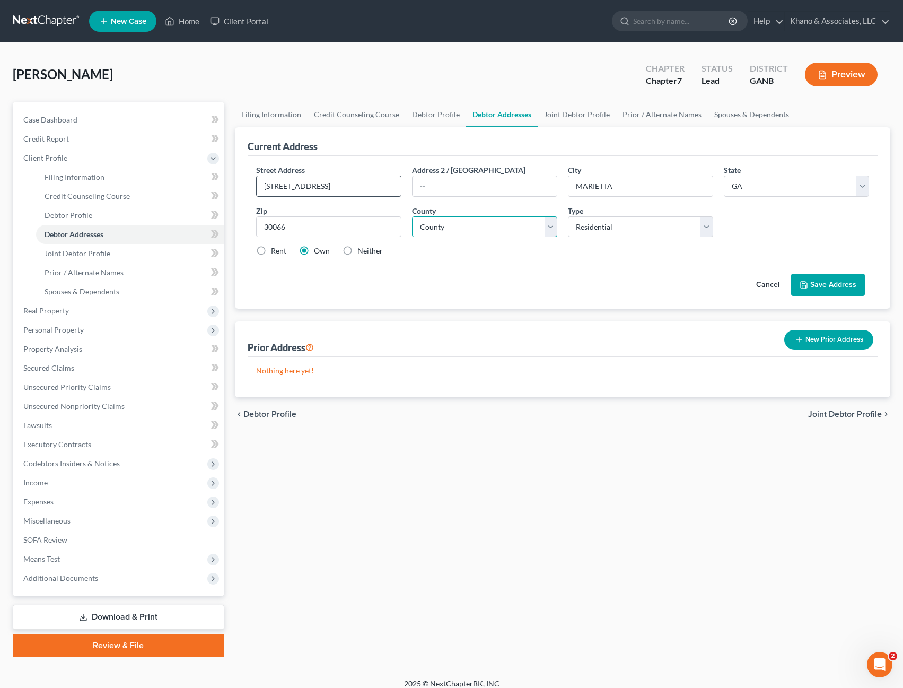
type input "Marietta"
select select "32"
click at [271, 251] on label "Rent" at bounding box center [278, 251] width 15 height 11
click at [275, 251] on input "Rent" at bounding box center [278, 249] width 7 height 7
radio input "true"
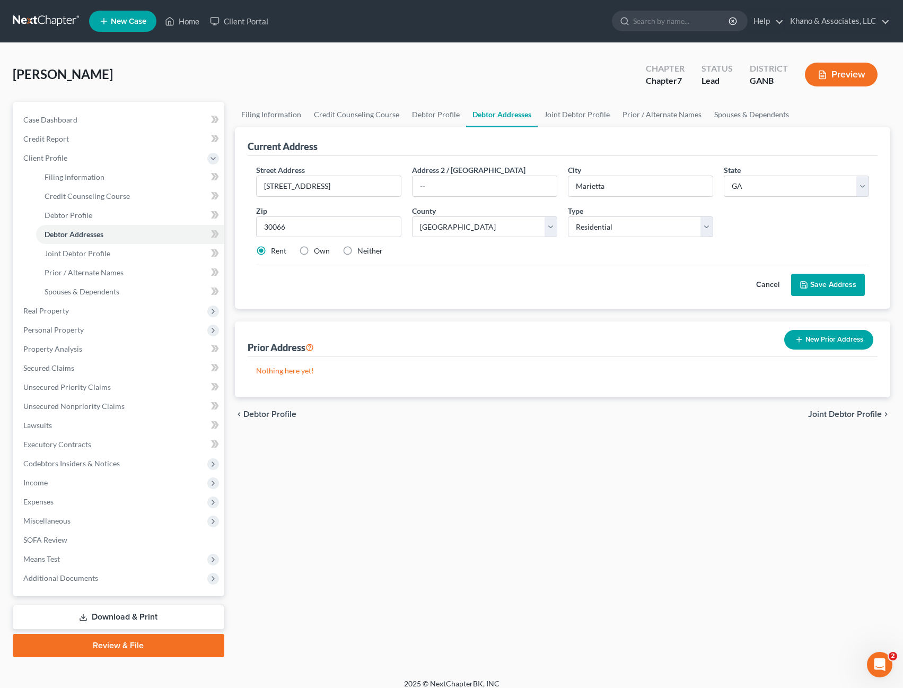
click at [825, 283] on button "Save Address" at bounding box center [828, 285] width 74 height 22
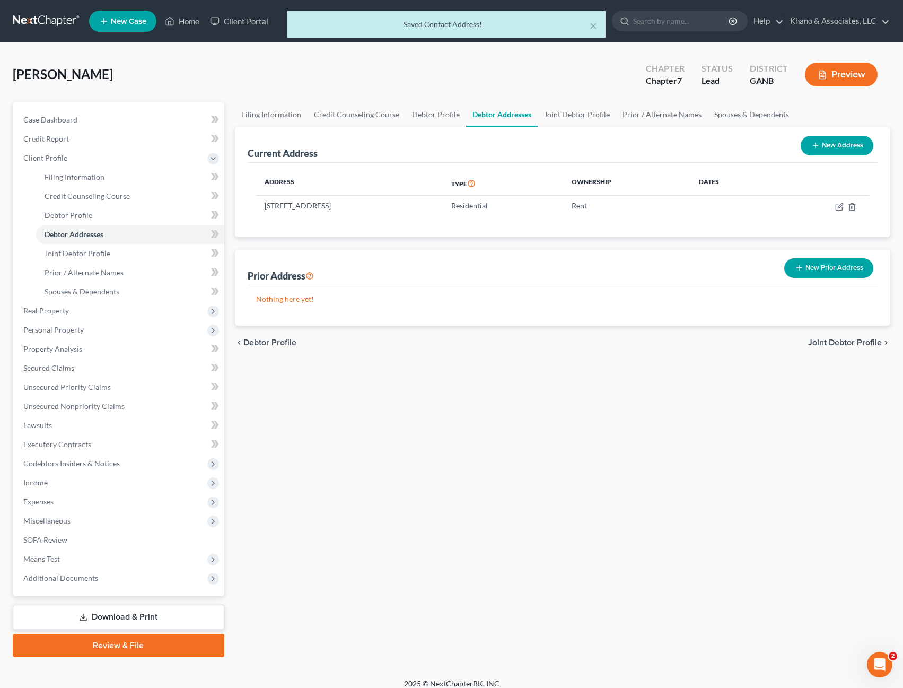
click at [829, 272] on button "New Prior Address" at bounding box center [828, 268] width 89 height 20
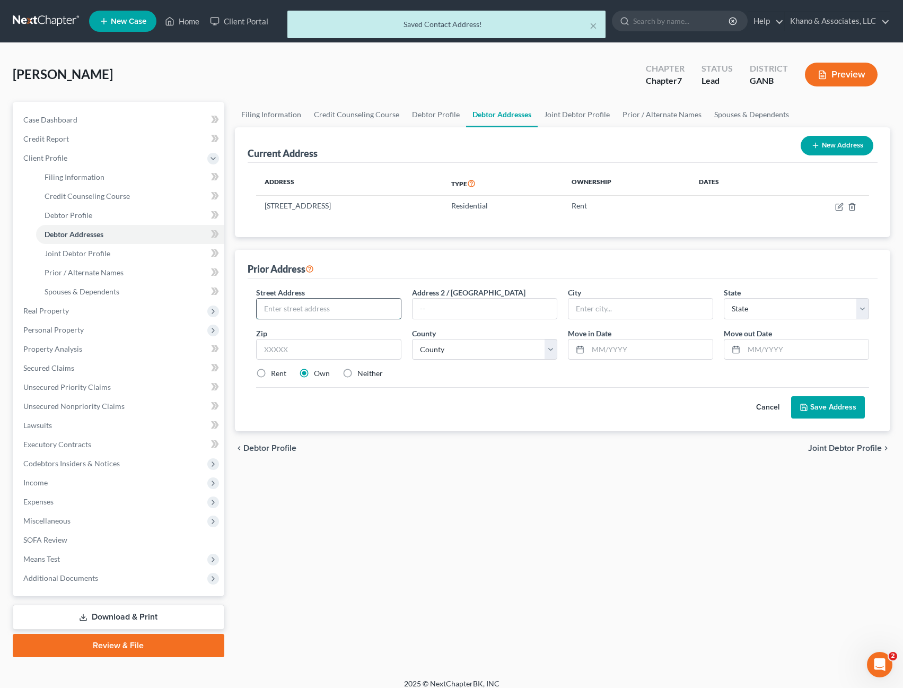
click at [305, 307] on input "text" at bounding box center [329, 309] width 144 height 20
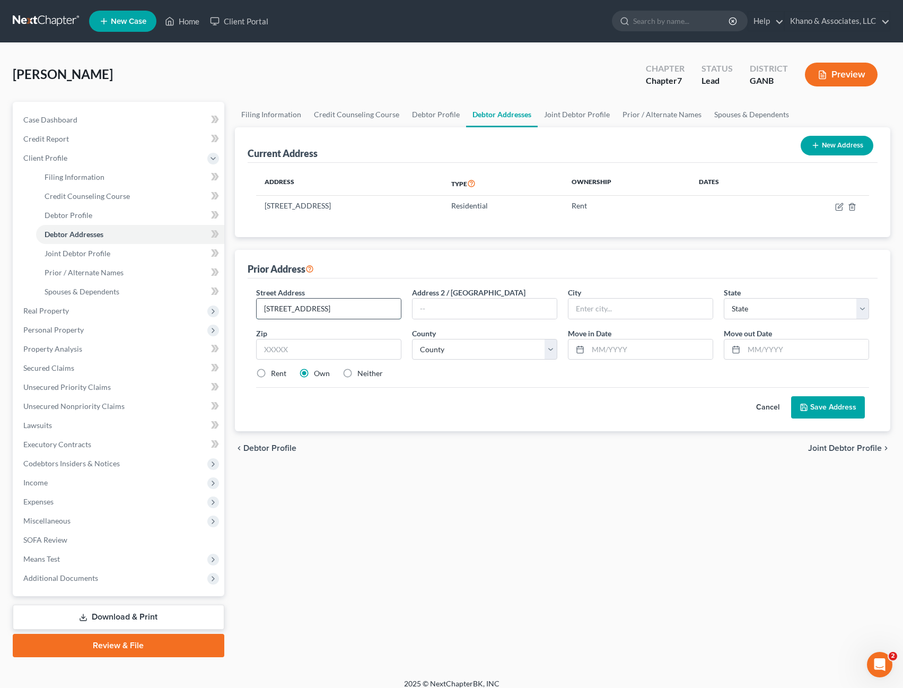
type input "[STREET_ADDRESS]"
type input "MARIETTA"
select select "10"
type input "30066"
type input "Marietta"
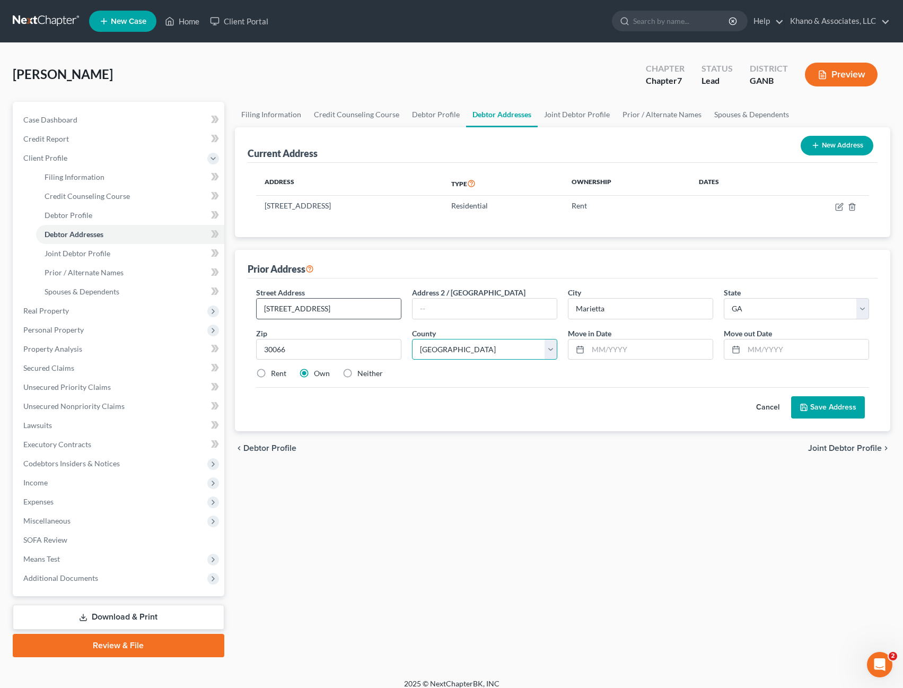
select select "32"
type input "10012019"
click at [752, 348] on input "text" at bounding box center [806, 349] width 125 height 20
type input "06012021"
click at [723, 418] on div "Cancel Save Address" at bounding box center [562, 402] width 613 height 31
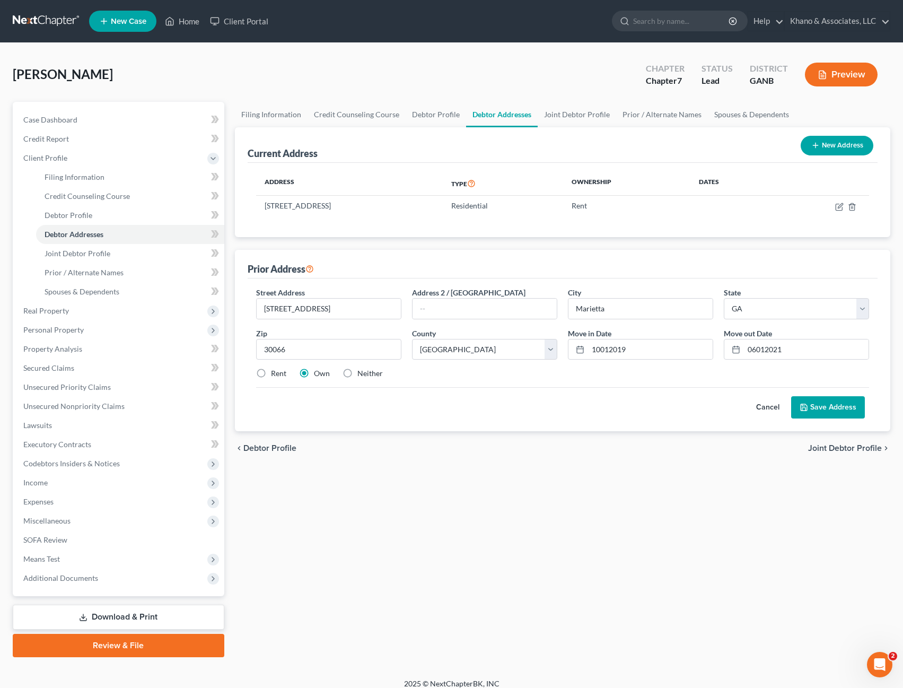
drag, startPoint x: 828, startPoint y: 409, endPoint x: 338, endPoint y: 404, distance: 490.5
click at [338, 404] on div "Cancel Save Address" at bounding box center [562, 402] width 613 height 31
click at [271, 374] on label "Rent" at bounding box center [278, 373] width 15 height 11
click at [275, 374] on input "Rent" at bounding box center [278, 371] width 7 height 7
radio input "true"
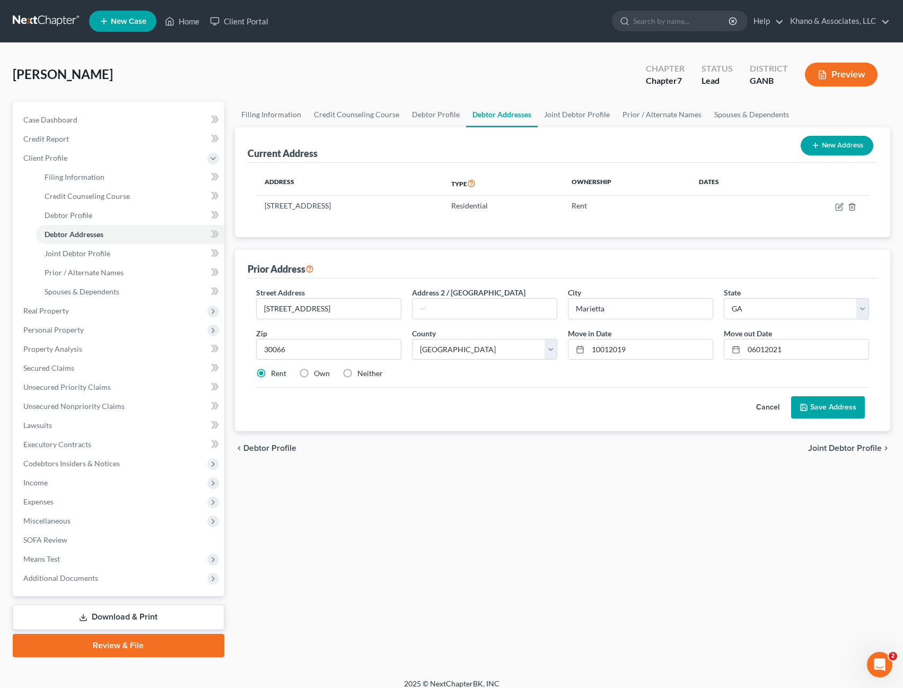
click at [839, 415] on button "Save Address" at bounding box center [828, 407] width 74 height 22
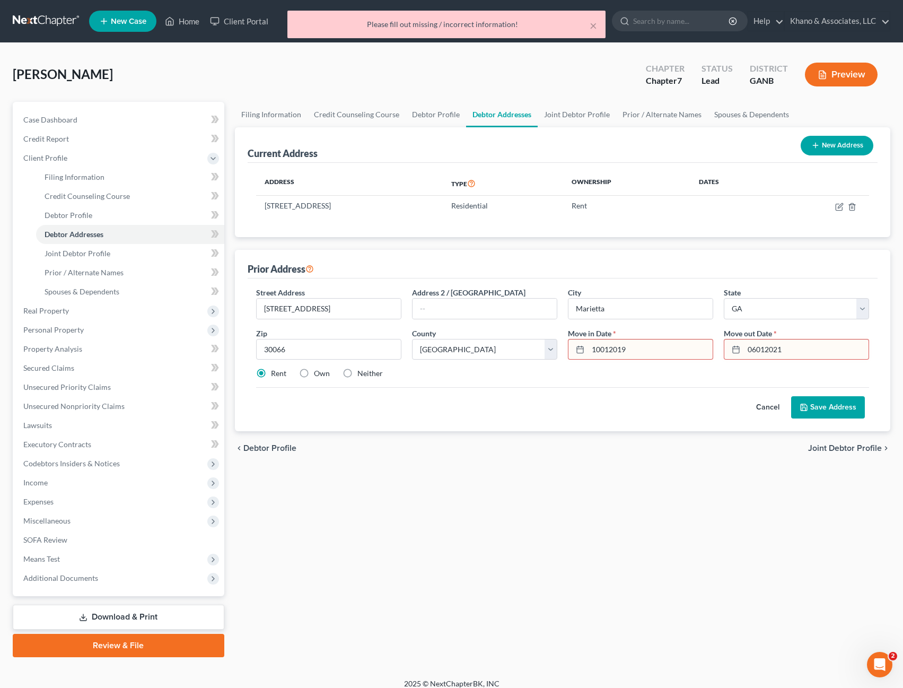
click at [601, 349] on input "10012019" at bounding box center [650, 349] width 125 height 20
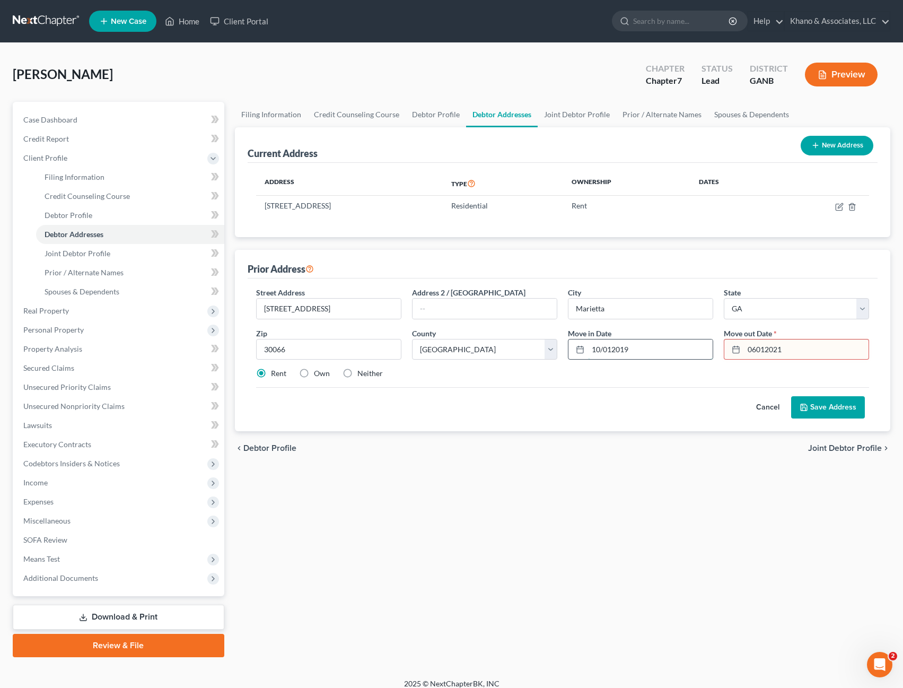
click at [612, 349] on input "10/012019" at bounding box center [650, 349] width 125 height 20
type input "[DATE]"
click at [755, 349] on input "06012021" at bounding box center [806, 349] width 125 height 20
click at [766, 348] on input "06/012021" at bounding box center [806, 349] width 125 height 20
type input "[DATE]"
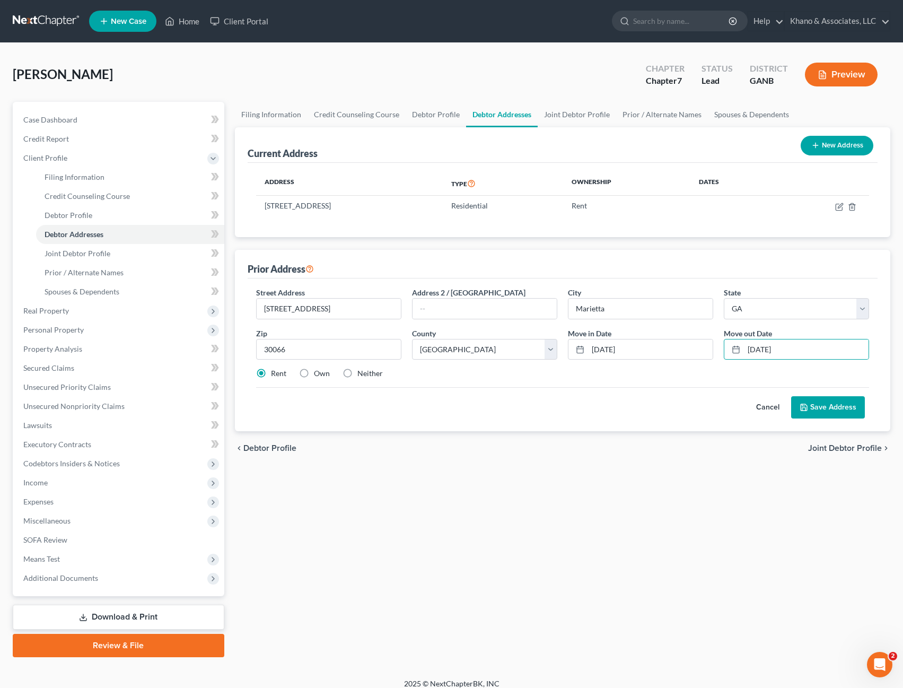
click at [819, 406] on button "Save Address" at bounding box center [828, 407] width 74 height 22
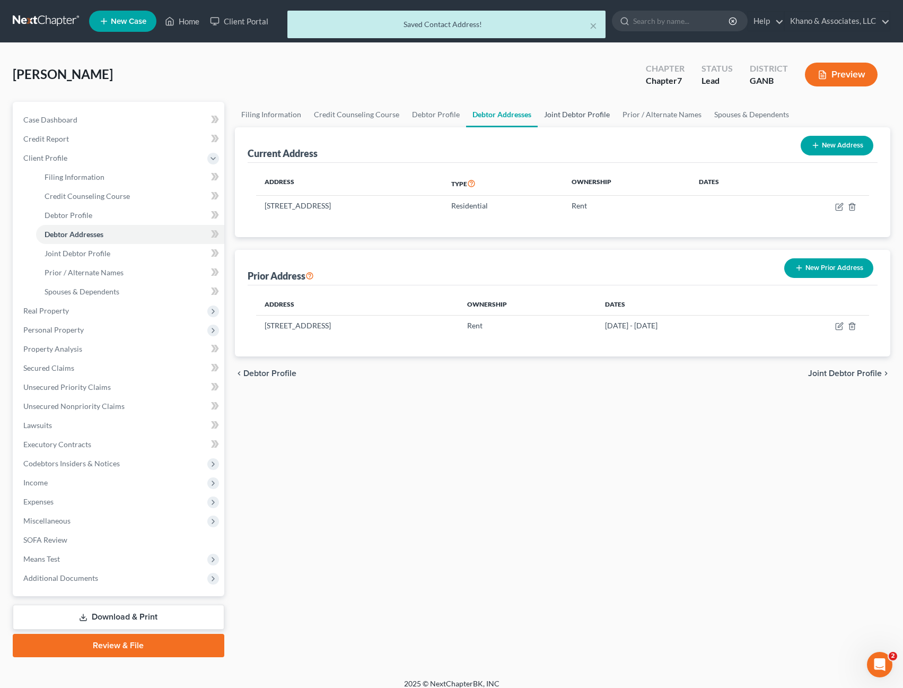
click at [581, 113] on link "Joint Debtor Profile" at bounding box center [577, 114] width 78 height 25
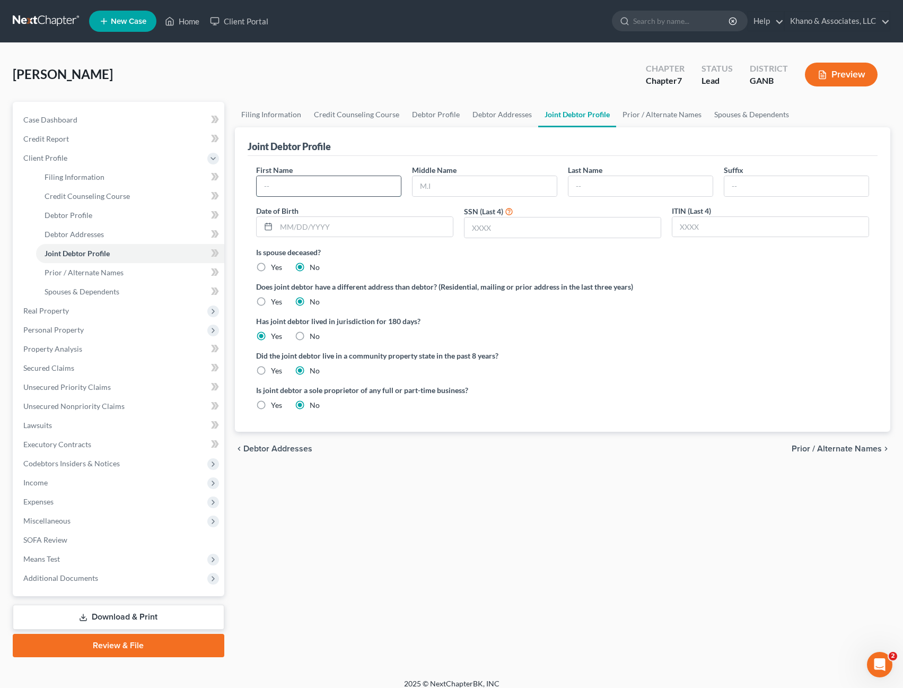
click at [311, 185] on input "text" at bounding box center [329, 186] width 144 height 20
type input "[PERSON_NAME]"
type input "R"
type input "[PERSON_NAME]"
type input "[DATE]"
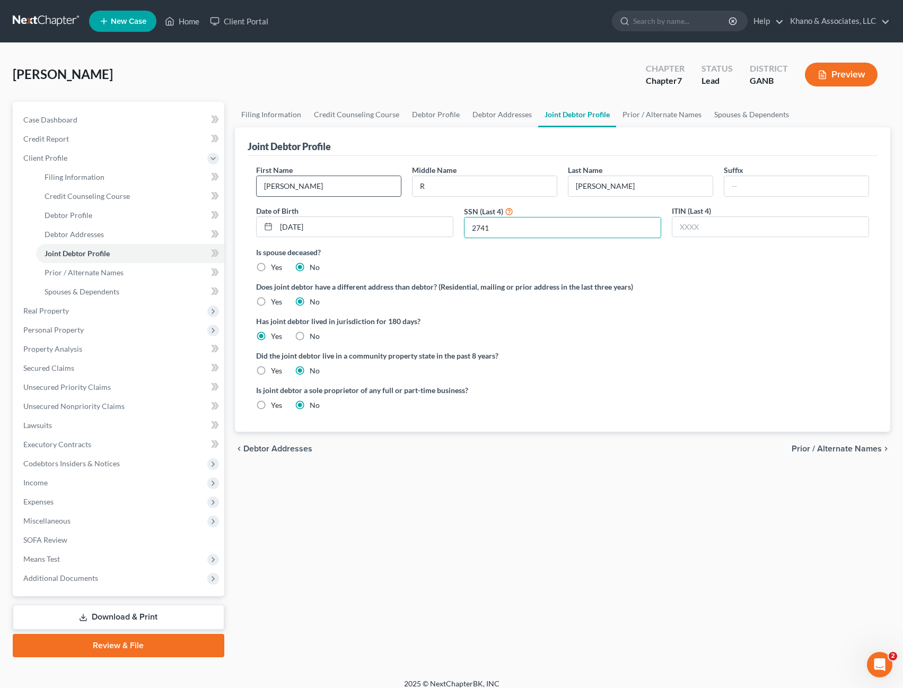
type input "2741"
click at [650, 111] on link "Prior / Alternate Names" at bounding box center [662, 114] width 92 height 25
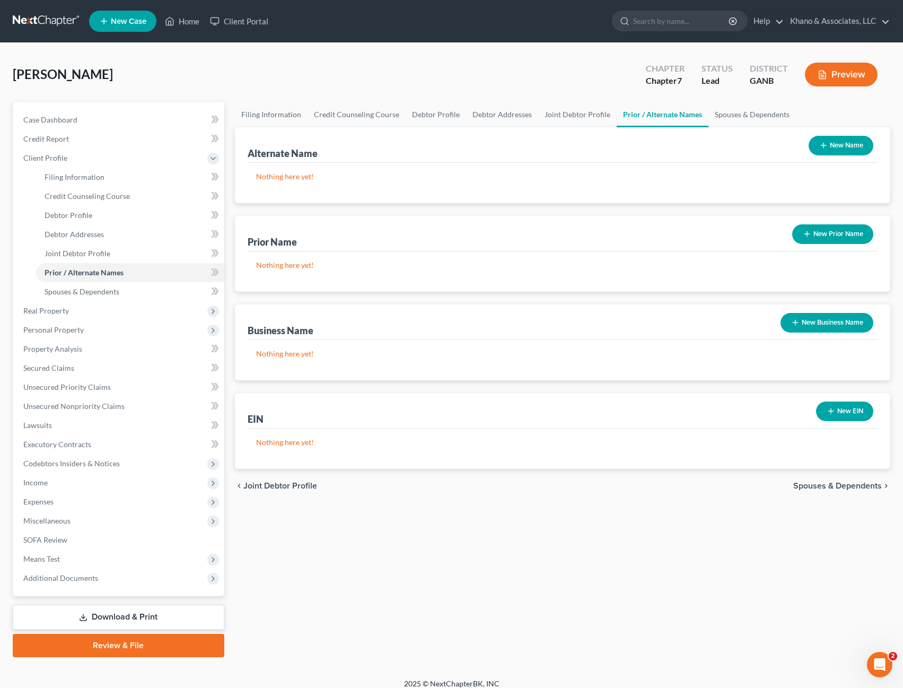
click at [817, 236] on button "New Prior Name" at bounding box center [832, 234] width 81 height 20
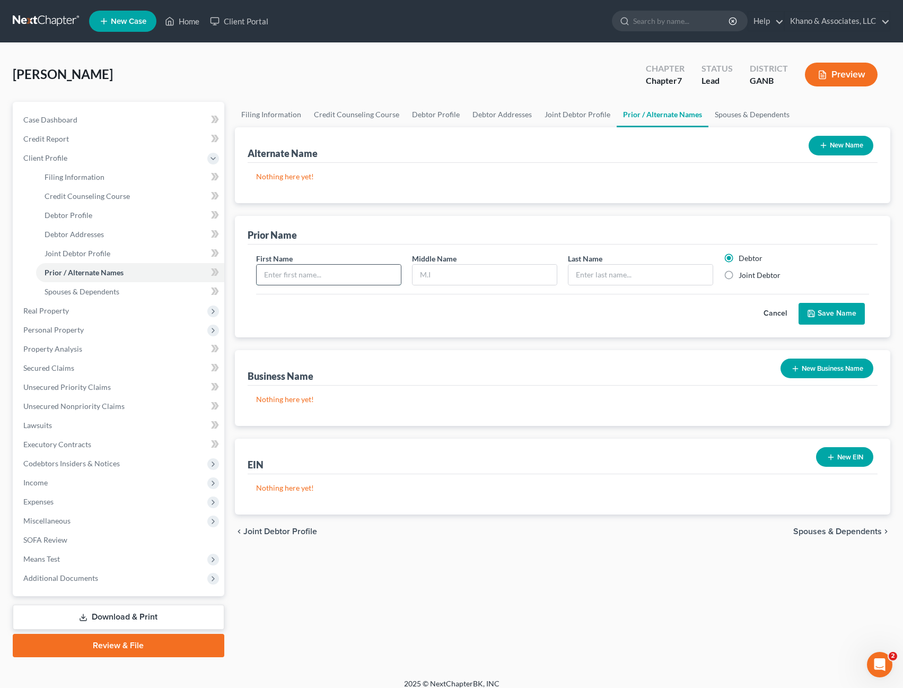
click at [322, 281] on input "text" at bounding box center [329, 275] width 144 height 20
type input "[PERSON_NAME]"
type input "R"
type input "KHANO"
click at [739, 274] on label "Joint Debtor" at bounding box center [760, 275] width 42 height 11
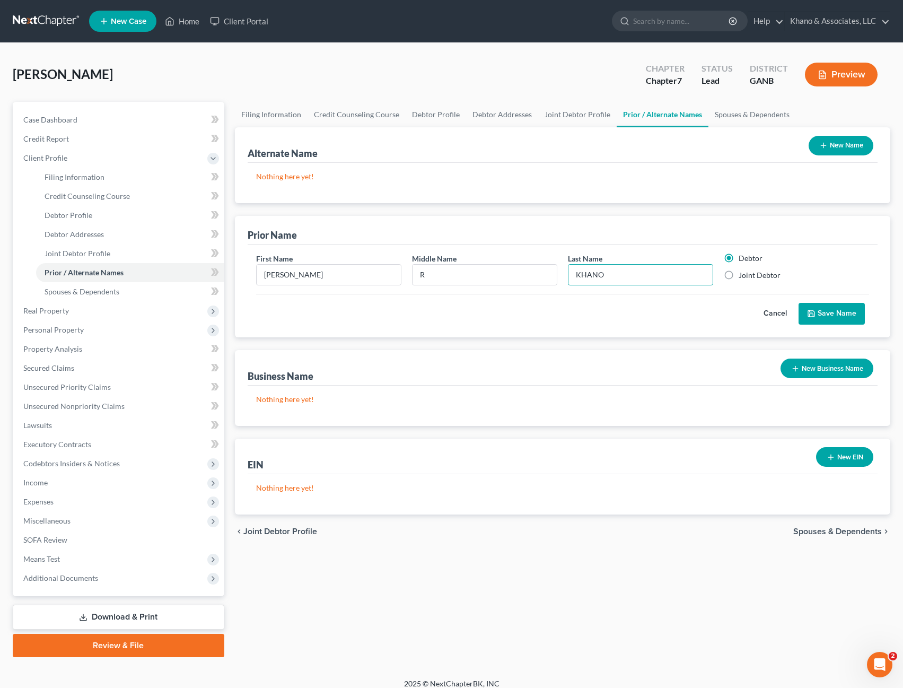
click at [743, 274] on input "Joint Debtor" at bounding box center [746, 273] width 7 height 7
radio input "true"
radio input "false"
click at [844, 319] on button "Save Name" at bounding box center [832, 314] width 66 height 22
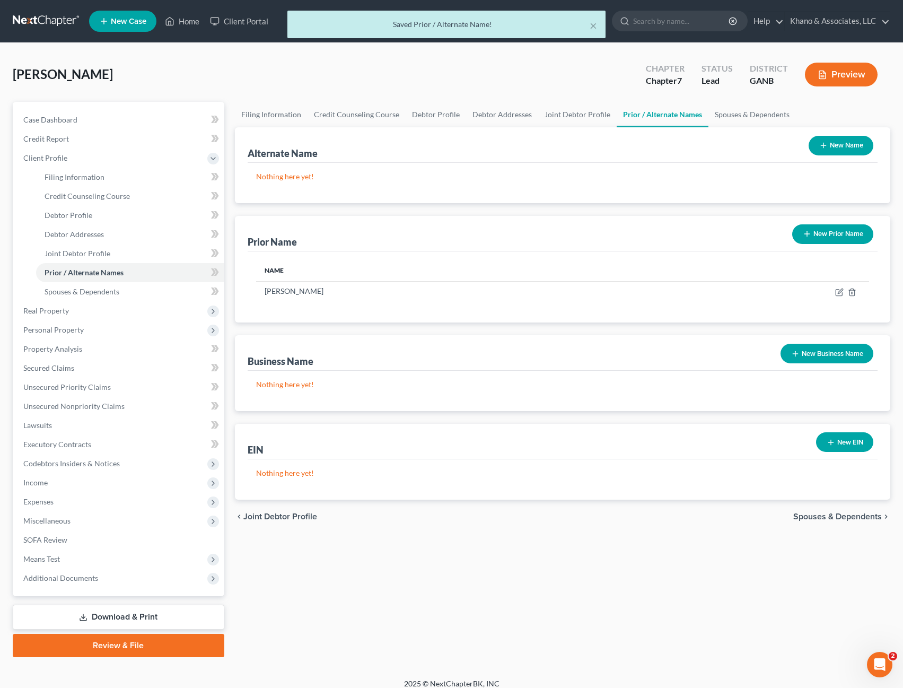
click at [810, 235] on icon "button" at bounding box center [807, 234] width 8 height 8
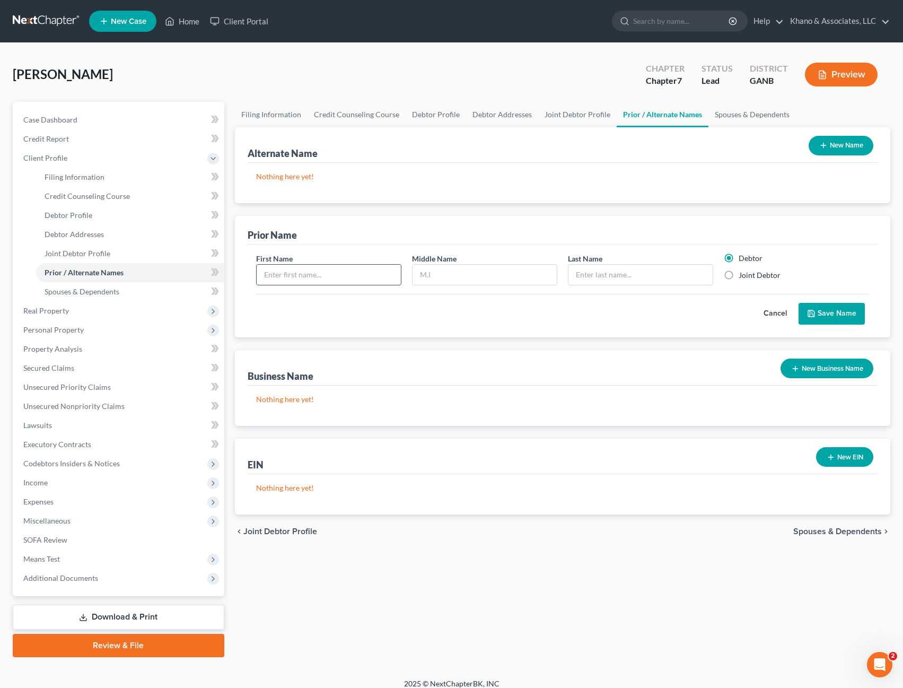
click at [306, 277] on input "text" at bounding box center [329, 275] width 144 height 20
type input "[PERSON_NAME]"
type input "R"
type input "[PERSON_NAME]"
click at [739, 275] on label "Joint Debtor" at bounding box center [760, 275] width 42 height 11
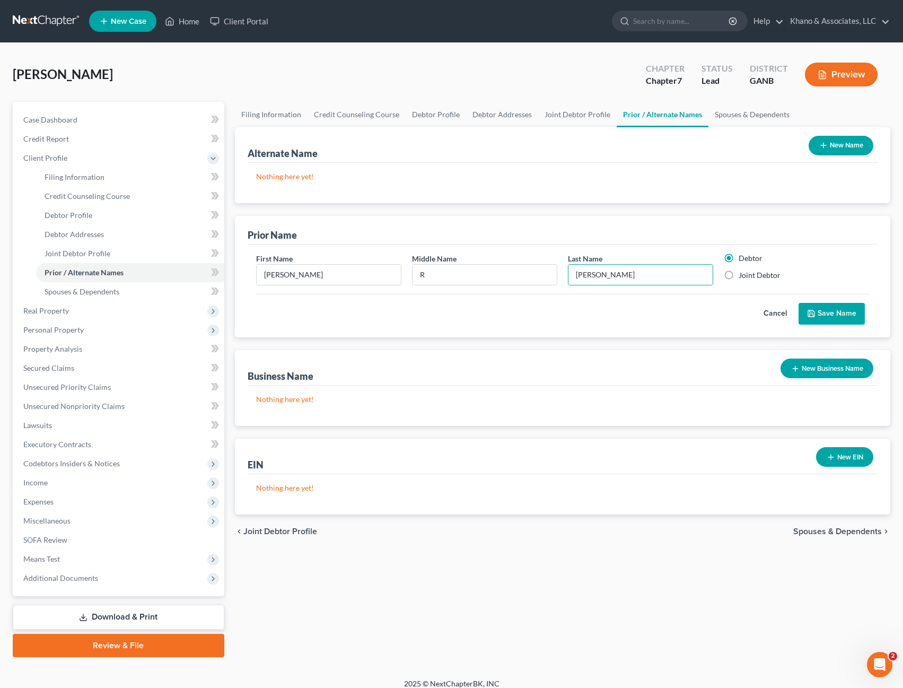
click at [743, 275] on input "Joint Debtor" at bounding box center [746, 273] width 7 height 7
radio input "true"
radio input "false"
click at [835, 314] on button "Save Name" at bounding box center [832, 314] width 66 height 22
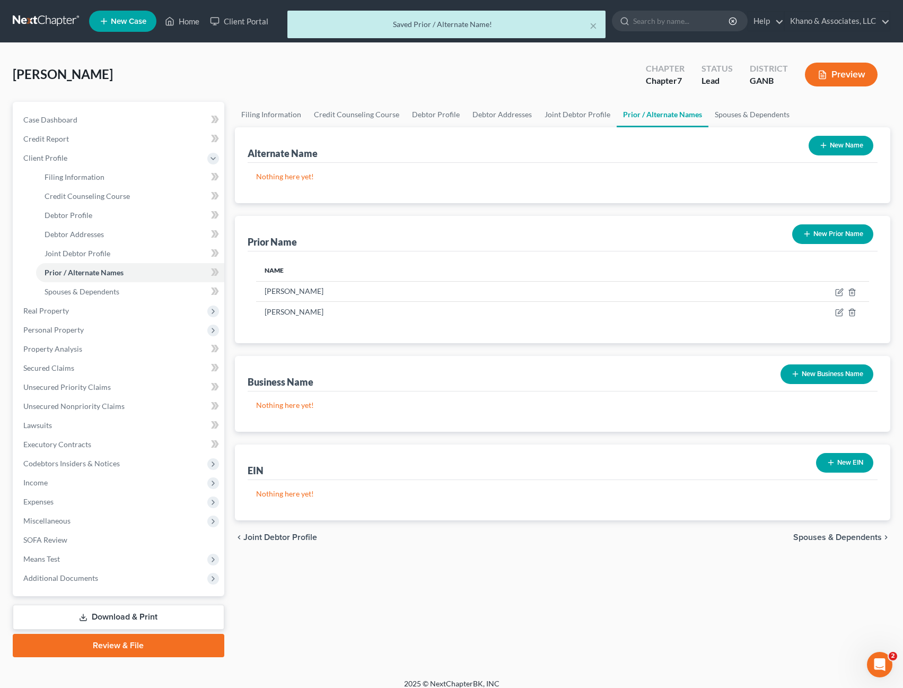
click at [834, 237] on button "New Prior Name" at bounding box center [832, 234] width 81 height 20
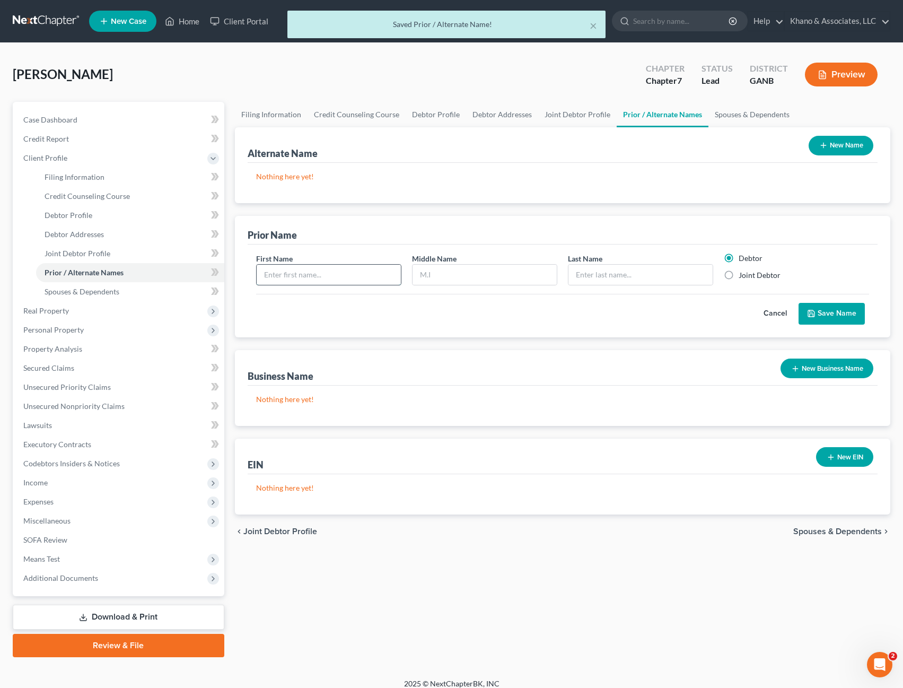
click at [296, 277] on input "text" at bounding box center [329, 275] width 144 height 20
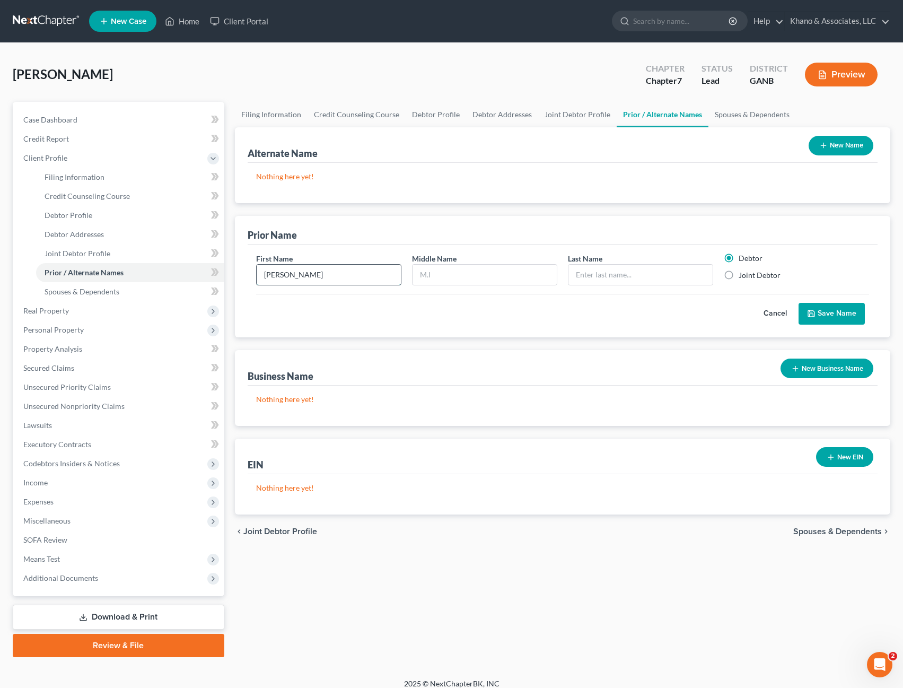
type input "[PERSON_NAME]"
type input "R"
type input "[PERSON_NAME]"
click at [739, 276] on label "Joint Debtor" at bounding box center [760, 275] width 42 height 11
click at [743, 276] on input "Joint Debtor" at bounding box center [746, 273] width 7 height 7
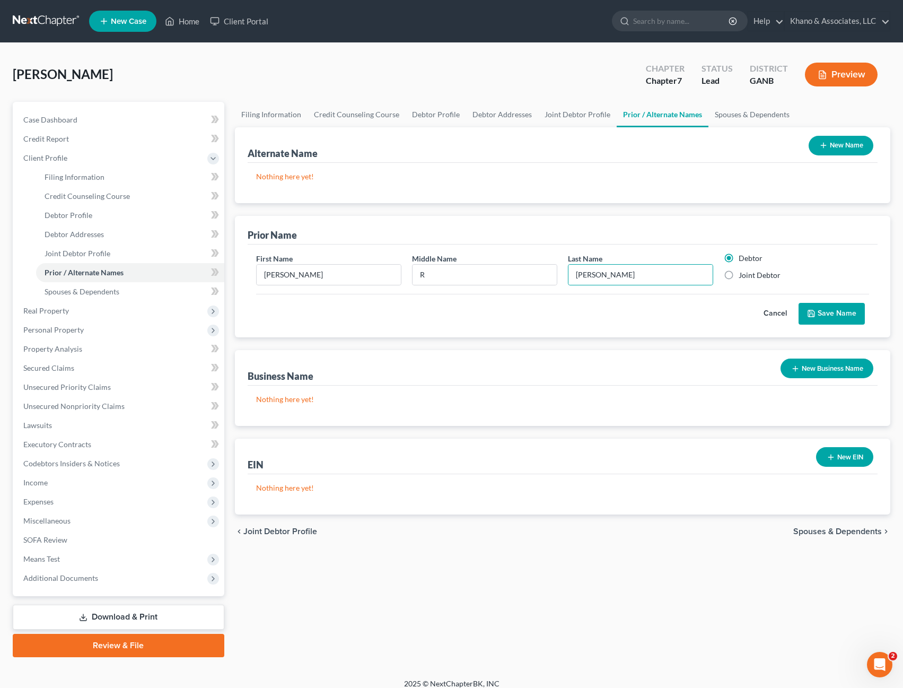
radio input "true"
radio input "false"
click at [823, 313] on button "Save Name" at bounding box center [832, 314] width 66 height 22
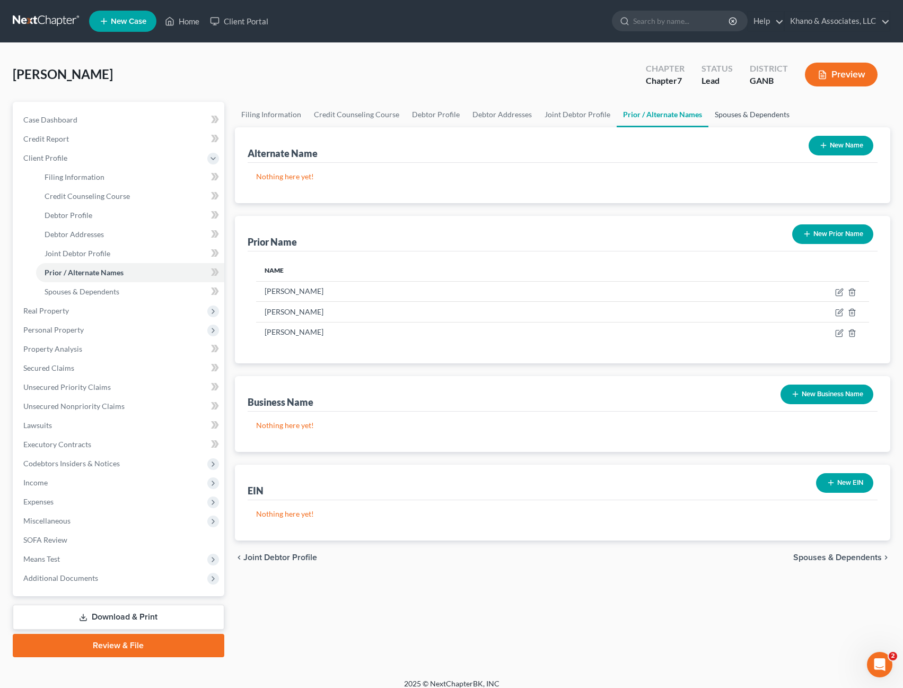
click at [733, 112] on link "Spouses & Dependents" at bounding box center [751, 114] width 87 height 25
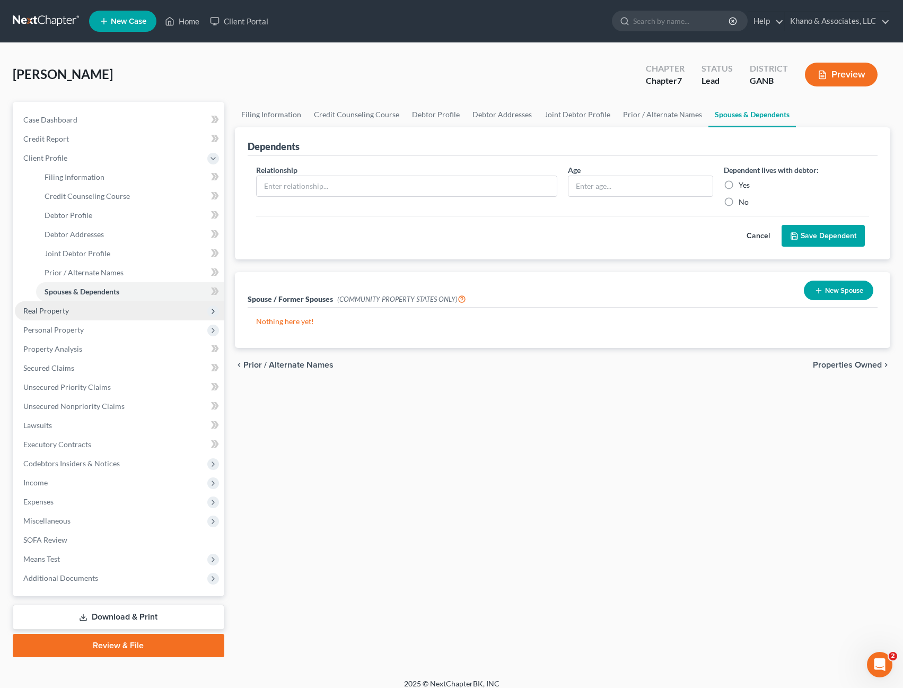
click at [131, 310] on span "Real Property" at bounding box center [119, 310] width 209 height 19
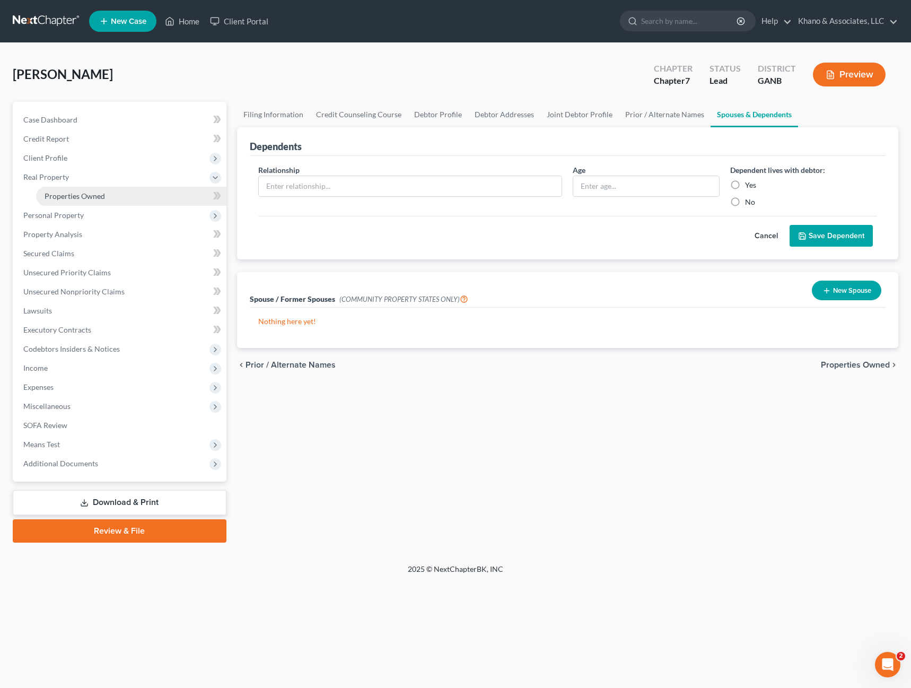
click at [125, 196] on link "Properties Owned" at bounding box center [131, 196] width 190 height 19
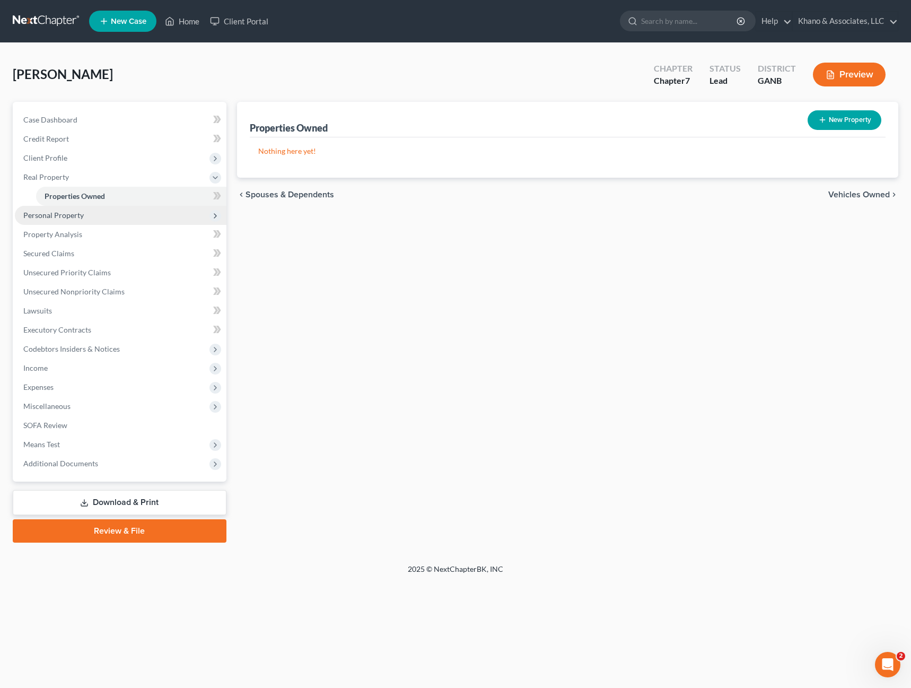
click at [82, 220] on span "Personal Property" at bounding box center [121, 215] width 212 height 19
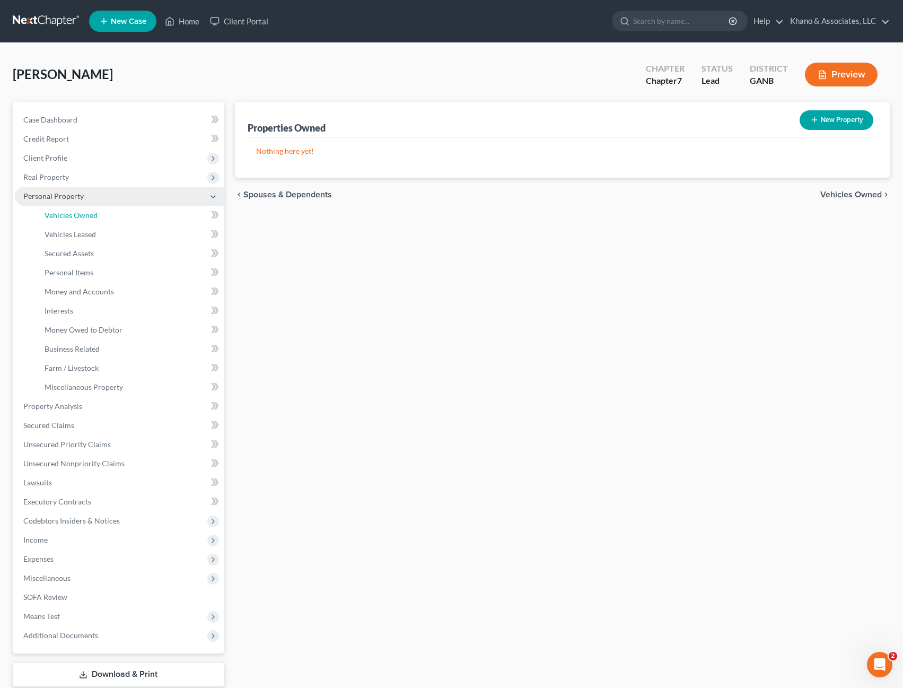
click at [82, 220] on link "Vehicles Owned" at bounding box center [130, 215] width 188 height 19
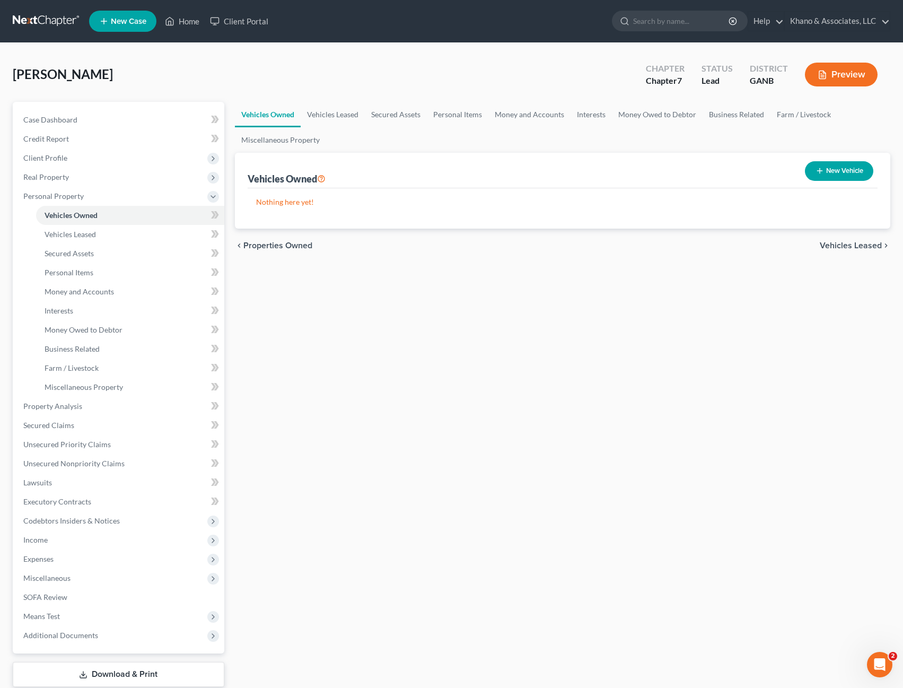
click at [813, 174] on button "New Vehicle" at bounding box center [839, 171] width 68 height 20
select select "0"
select select "2"
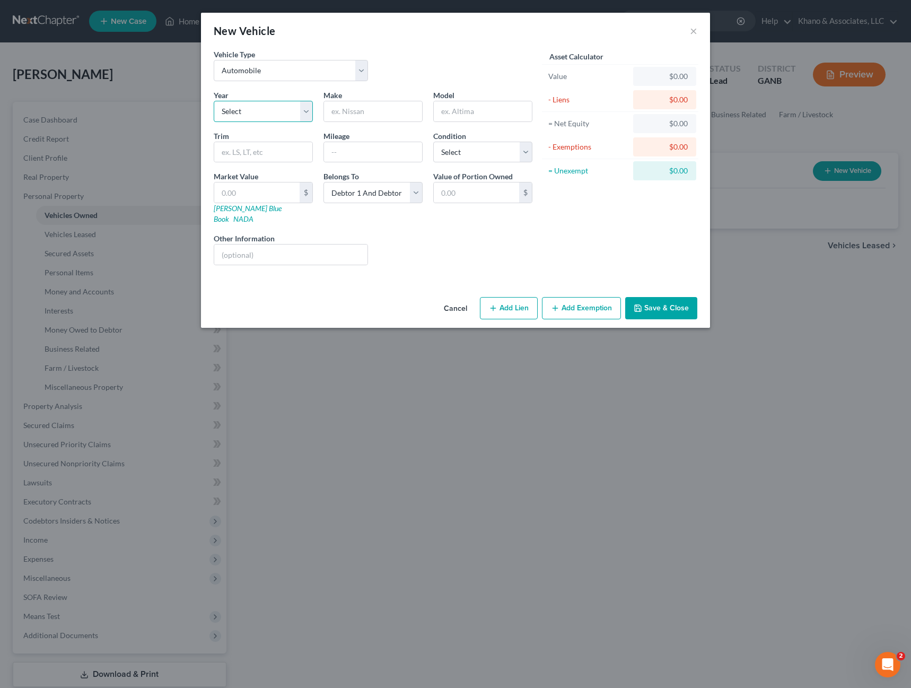
click at [248, 115] on select "Select 2026 2025 2024 2023 2022 2021 2020 2019 2018 2017 2016 2015 2014 2013 20…" at bounding box center [263, 111] width 99 height 21
select select "8"
click at [214, 101] on select "Select 2026 2025 2024 2023 2022 2021 2020 2019 2018 2017 2016 2015 2014 2013 20…" at bounding box center [263, 111] width 99 height 21
click at [349, 110] on input "text" at bounding box center [373, 111] width 98 height 20
type input "TOYOTA"
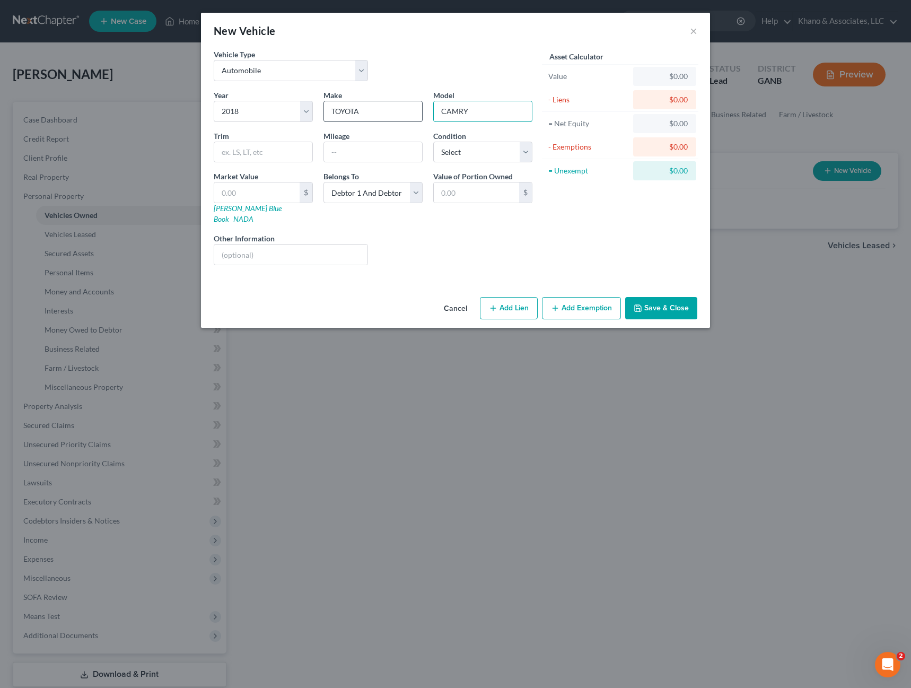
type input "CAMRY"
type input "LS"
type input "120000"
click at [529, 148] on select "Select Excellent Very Good Good Fair Poor" at bounding box center [482, 152] width 99 height 21
select select "3"
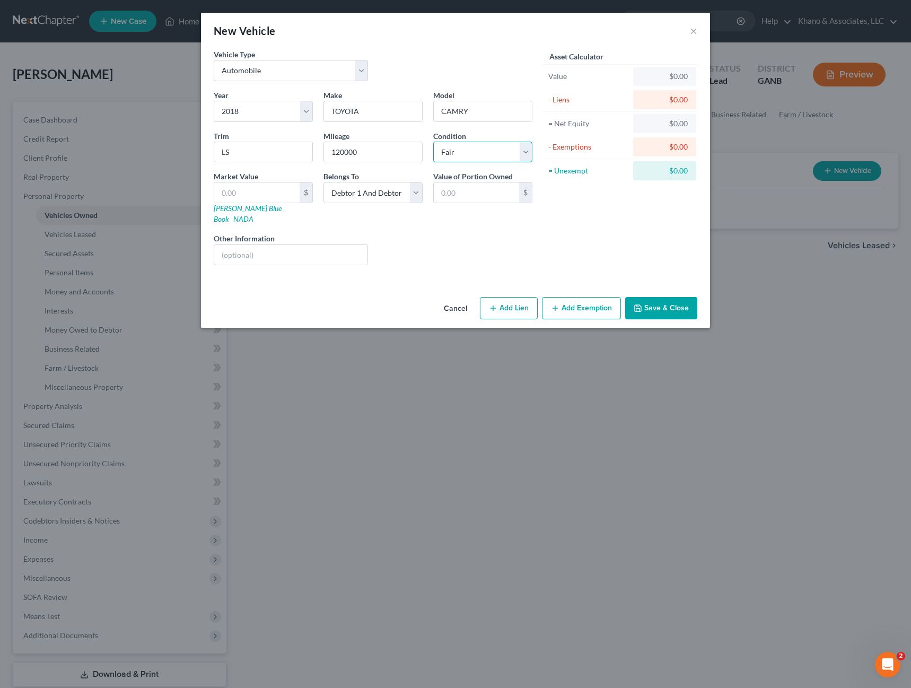
click at [433, 142] on select "Select Excellent Very Good Good Fair Poor" at bounding box center [482, 152] width 99 height 21
click at [273, 189] on input "text" at bounding box center [256, 192] width 85 height 20
click at [241, 192] on input "text" at bounding box center [256, 192] width 85 height 20
type input "1"
type input "1.00"
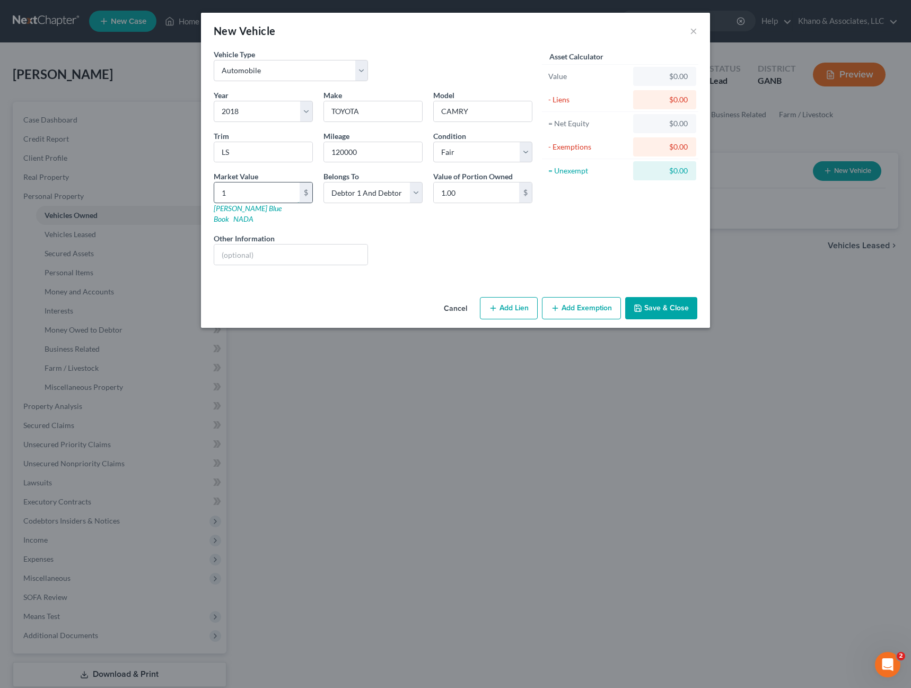
type input "11"
type input "11.00"
type input "110"
type input "110.00"
type input "1100"
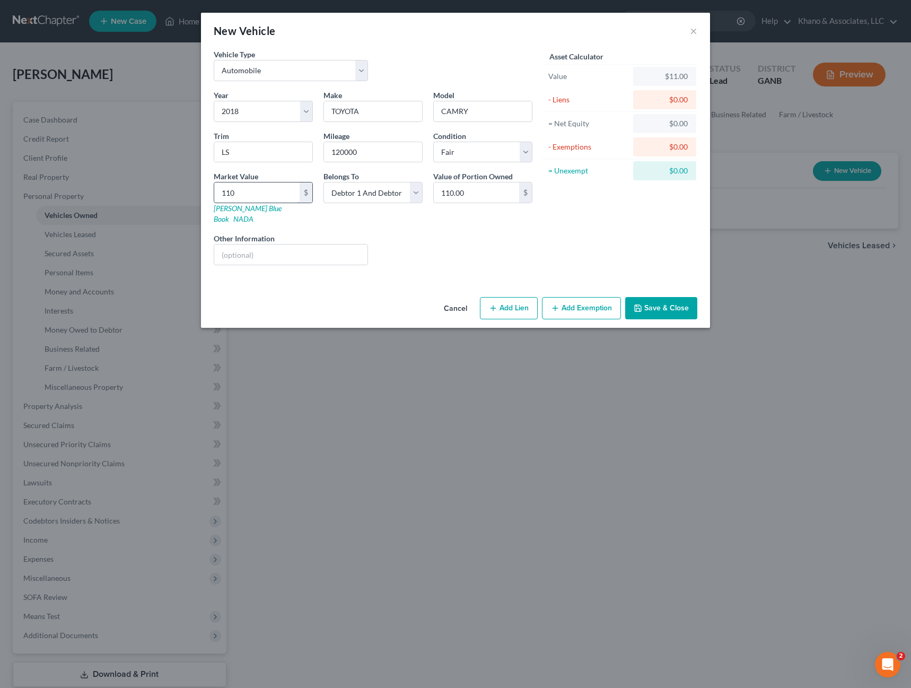
type input "1,100.00"
type input "1,1000"
type input "11,000.00"
type input "11,000"
click at [229, 245] on input "text" at bounding box center [290, 254] width 153 height 20
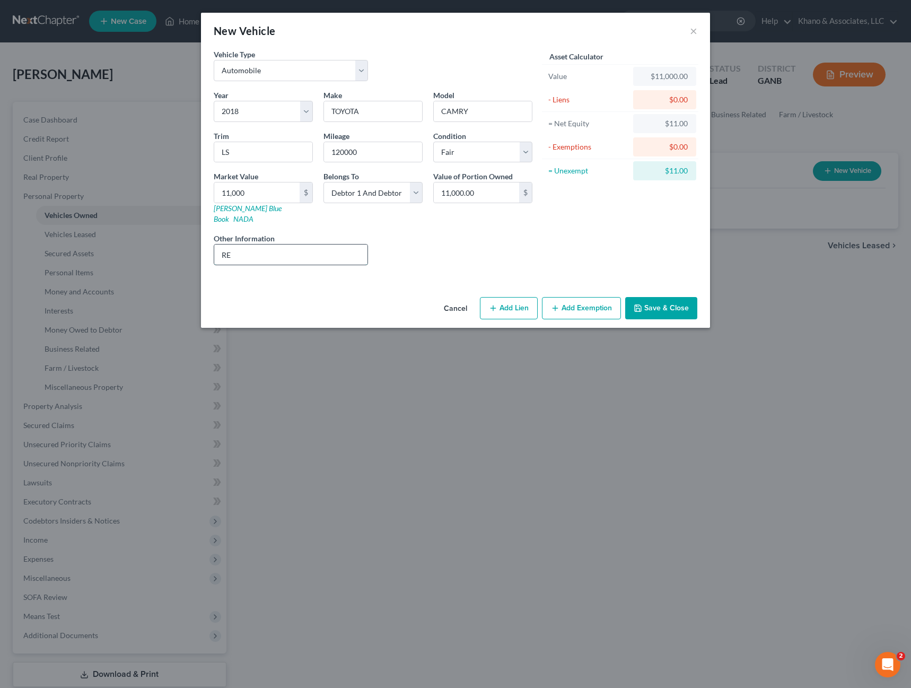
type input "R"
type input "DAMAGE TO FRONT BUMBER"
click at [656, 298] on button "Save & Close" at bounding box center [661, 308] width 72 height 22
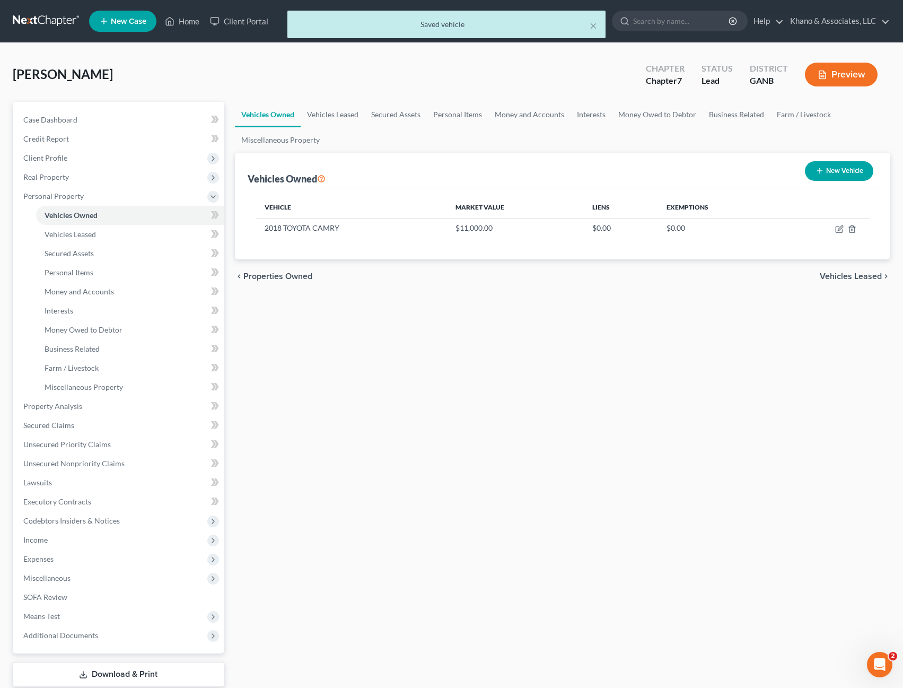
click at [835, 175] on button "New Vehicle" at bounding box center [839, 171] width 68 height 20
select select "0"
select select "2"
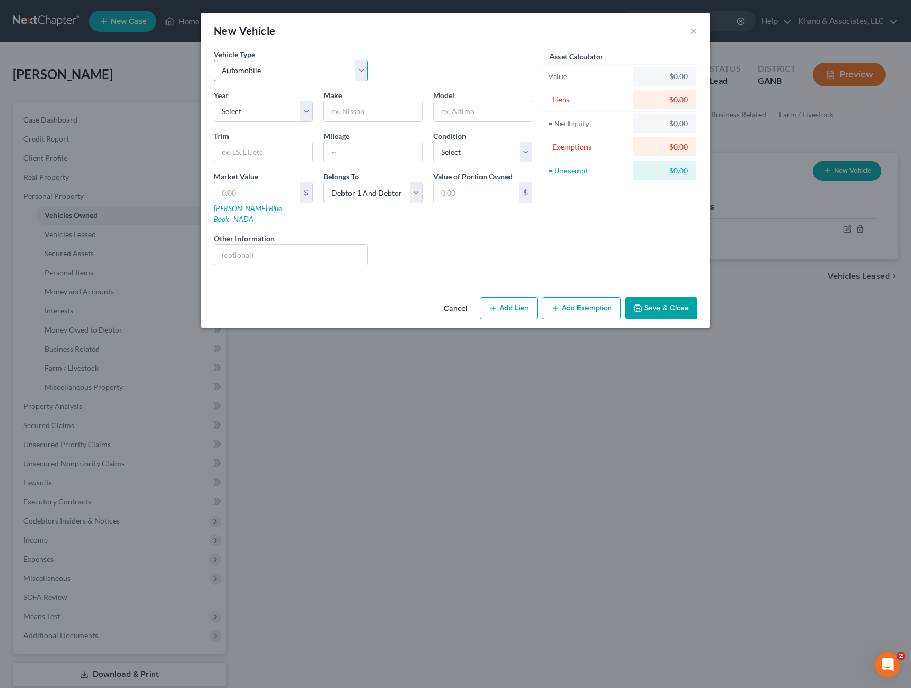
click at [332, 68] on select "Select Automobile Truck Trailer Watercraft Aircraft Motor Home Atv Other Vehicle" at bounding box center [291, 70] width 154 height 21
select select "1"
click at [214, 60] on select "Select Automobile Truck Trailer Watercraft Aircraft Motor Home Atv Other Vehicle" at bounding box center [291, 70] width 154 height 21
click at [304, 116] on select "Select 2026 2025 2024 2023 2022 2021 2020 2019 2018 2017 2016 2015 2014 2013 20…" at bounding box center [263, 111] width 99 height 21
